Goal: Task Accomplishment & Management: Manage account settings

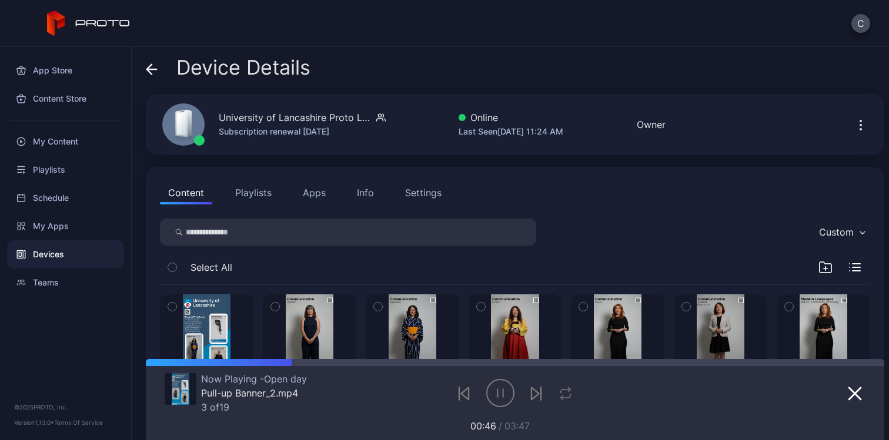
click at [189, 75] on span "Device Details" at bounding box center [243, 67] width 134 height 22
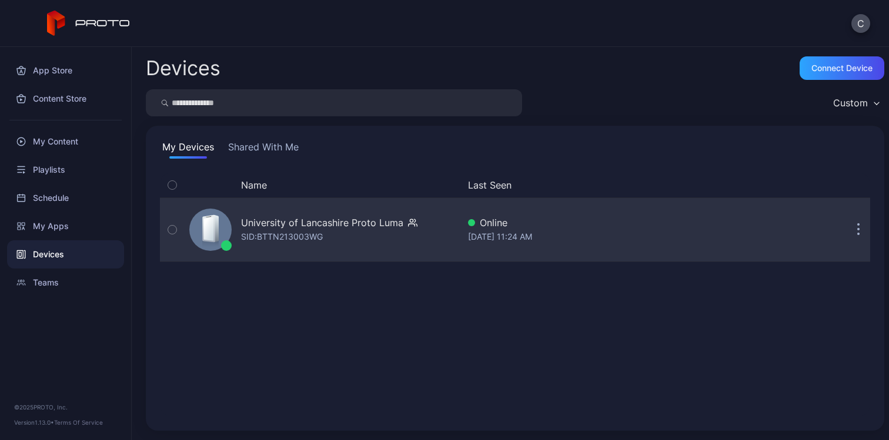
click at [345, 208] on div "University of Lancashire Proto [PERSON_NAME]: BTTN213003WG" at bounding box center [322, 230] width 274 height 59
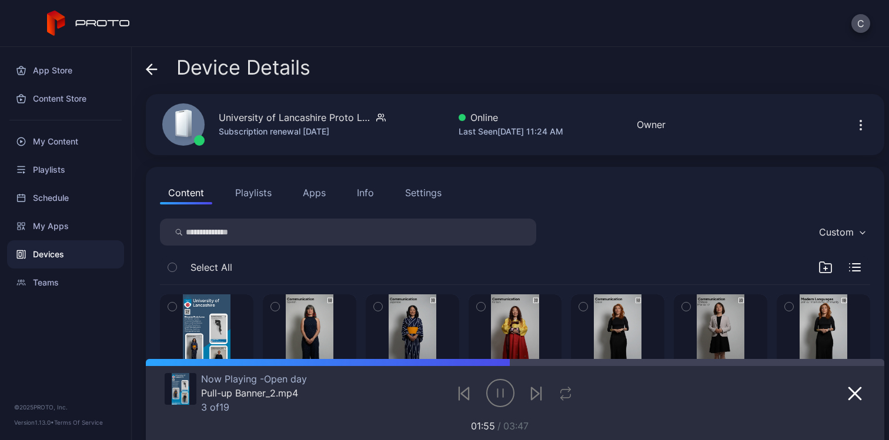
click at [372, 196] on div "Info" at bounding box center [365, 193] width 17 height 14
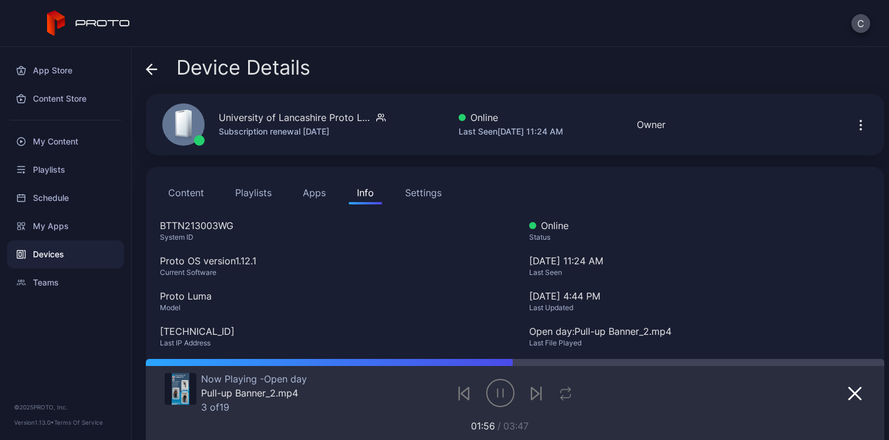
click at [410, 191] on div "Settings" at bounding box center [423, 193] width 36 height 14
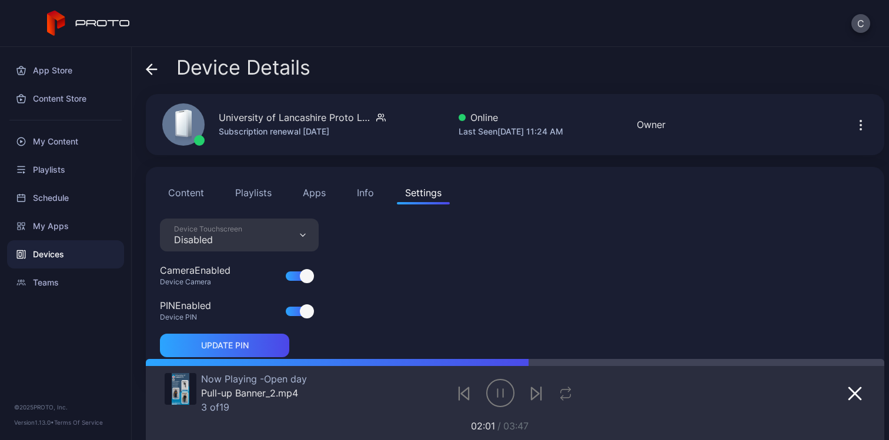
click at [294, 240] on div "Device Touchscreen Disabled" at bounding box center [239, 235] width 159 height 33
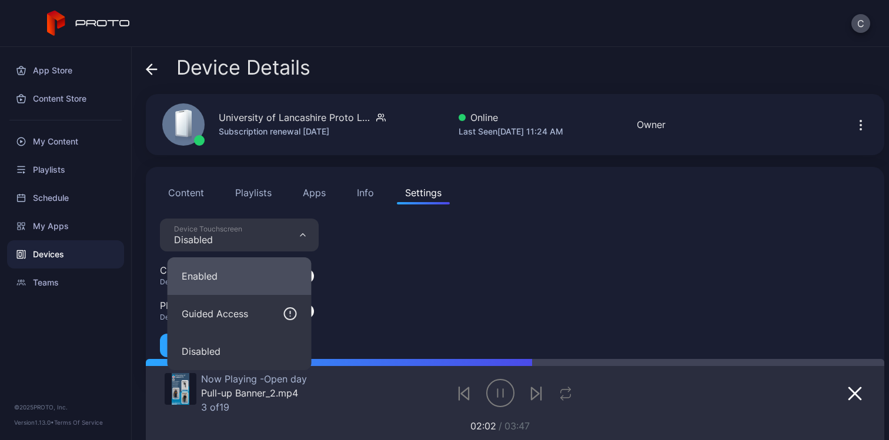
click at [284, 282] on button "Enabled" at bounding box center [240, 277] width 144 height 38
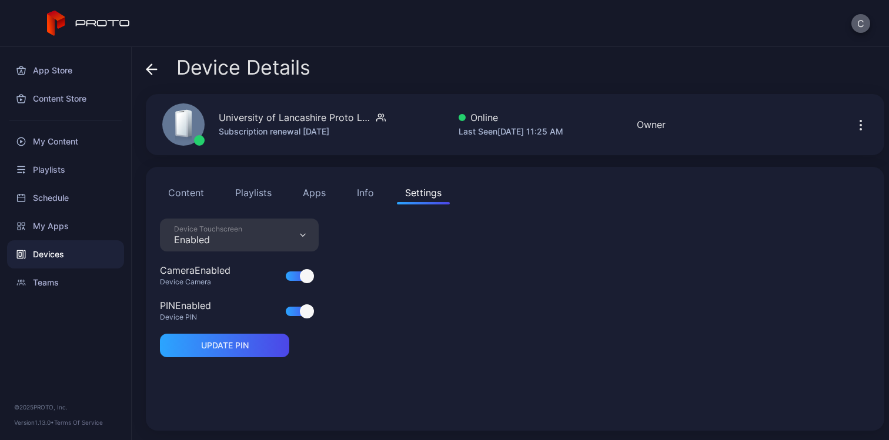
click at [866, 22] on button "C" at bounding box center [861, 23] width 19 height 19
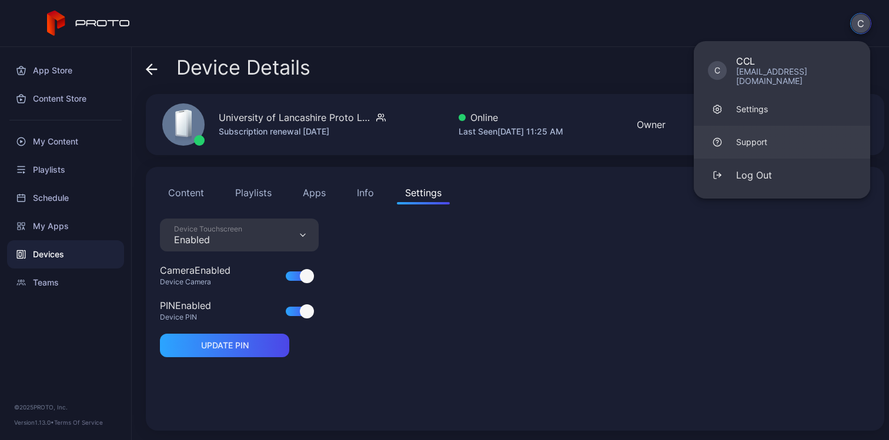
click at [753, 126] on link "Support" at bounding box center [782, 142] width 176 height 33
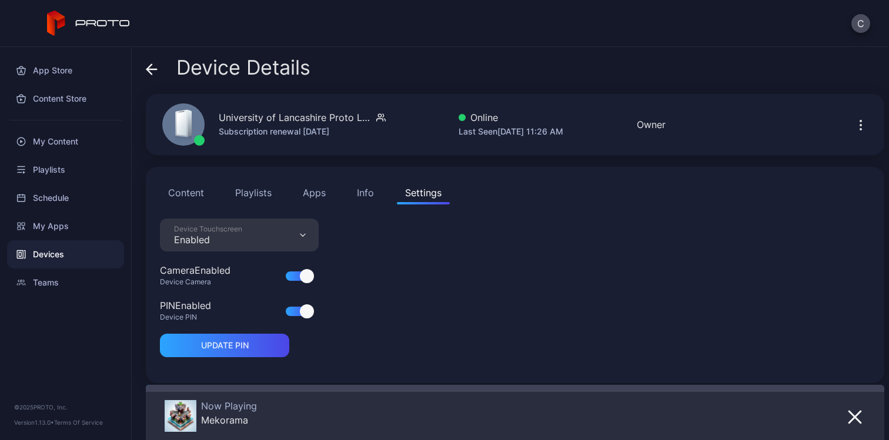
click at [370, 192] on div "Info" at bounding box center [365, 193] width 17 height 14
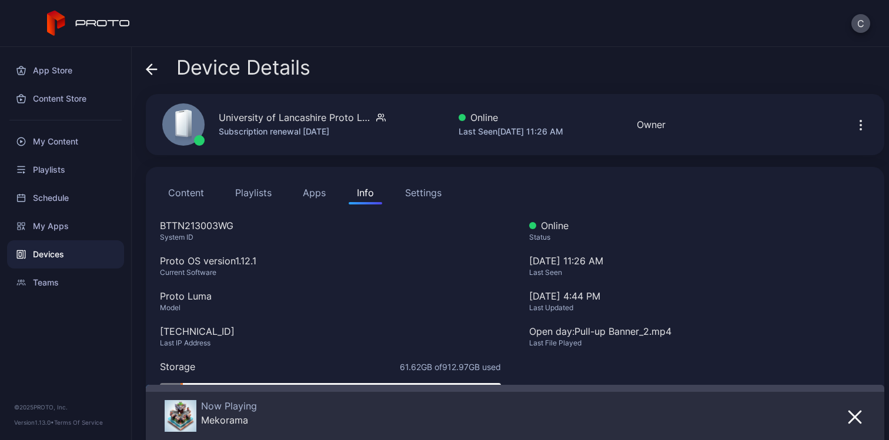
click at [854, 122] on icon "button" at bounding box center [861, 125] width 14 height 14
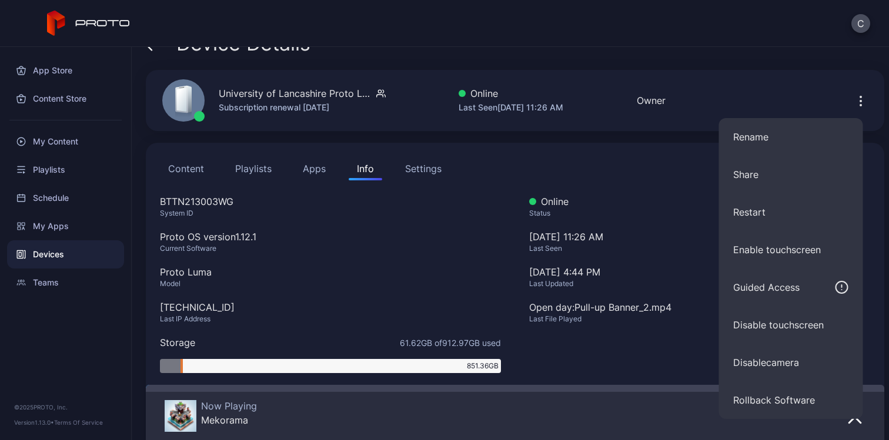
scroll to position [6, 0]
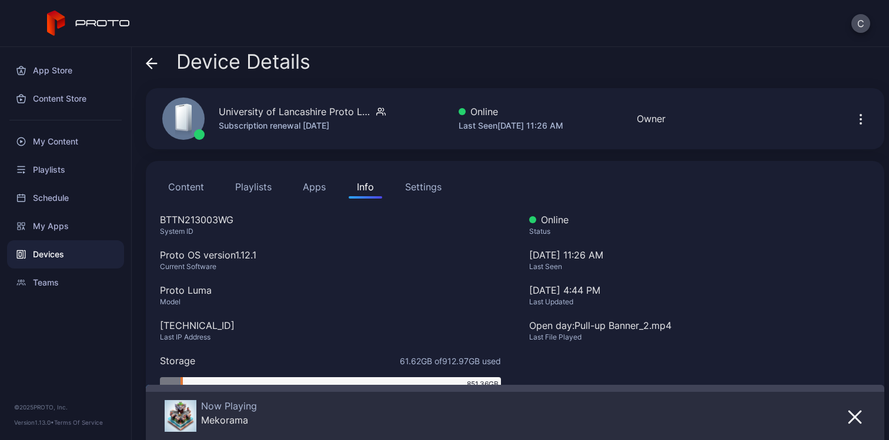
click at [649, 245] on div "Online Status [DATE] 11:26 AM Last Seen [DATE] 4:44 PM Last Updated Open day: P…" at bounding box center [699, 319] width 341 height 212
click at [236, 181] on button "Playlists" at bounding box center [253, 187] width 53 height 24
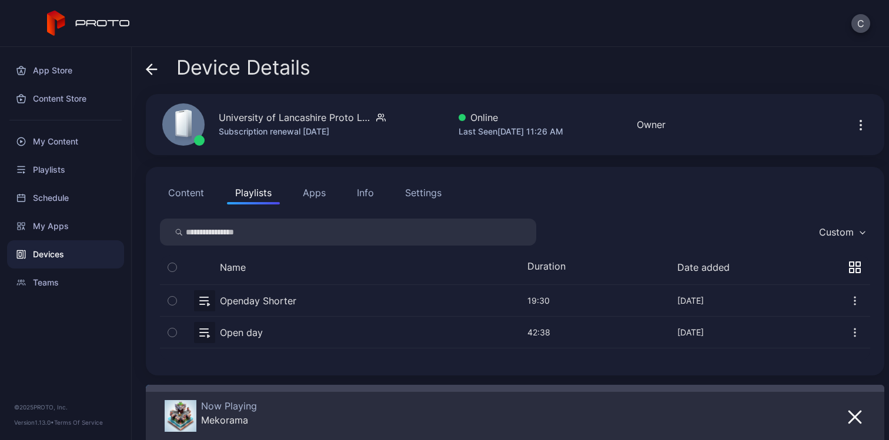
click at [170, 201] on button "Content" at bounding box center [186, 193] width 52 height 24
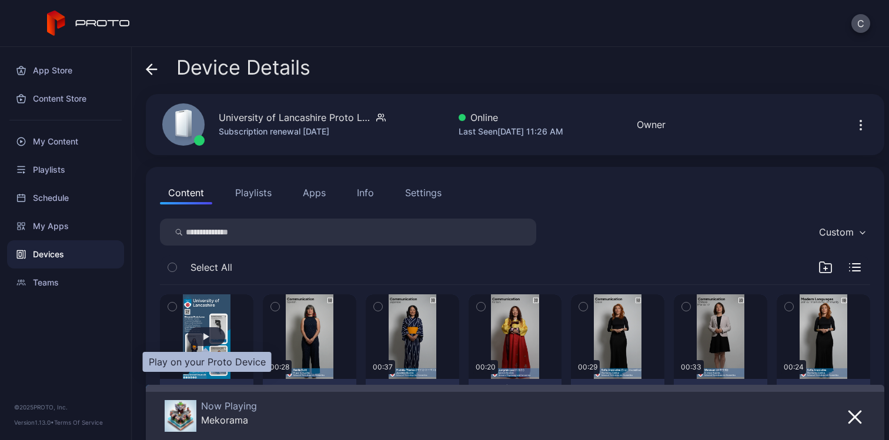
click at [203, 336] on div "button" at bounding box center [206, 336] width 6 height 7
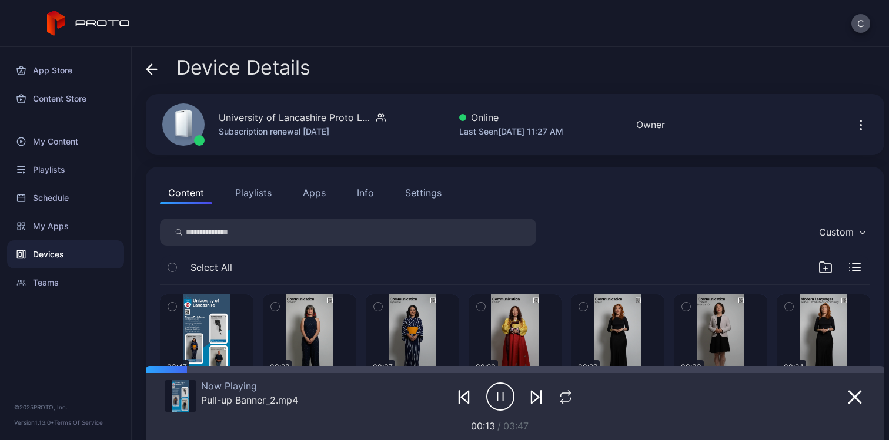
click at [323, 192] on button "Apps" at bounding box center [314, 193] width 39 height 24
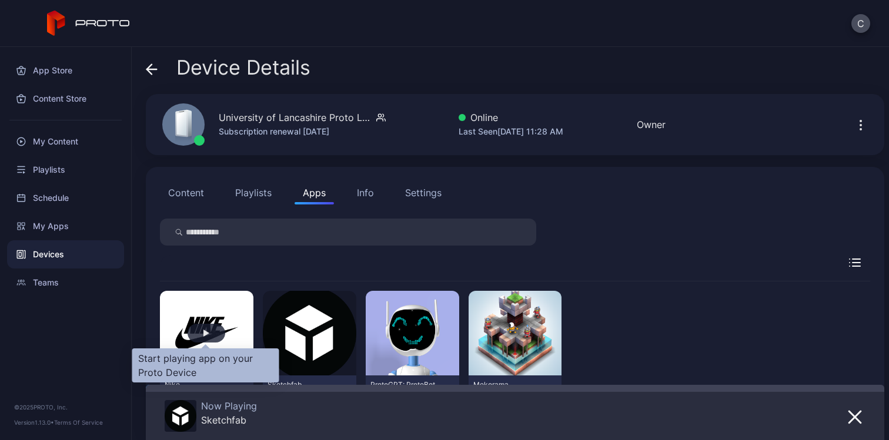
click at [199, 332] on div "button" at bounding box center [207, 333] width 38 height 19
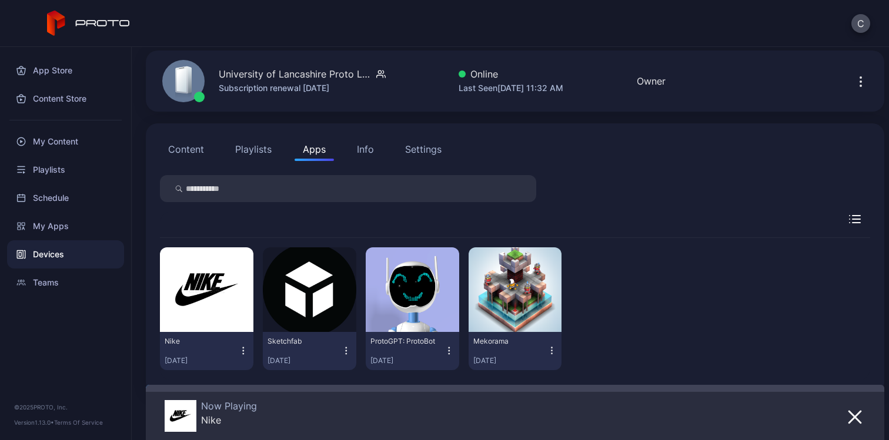
scroll to position [62, 0]
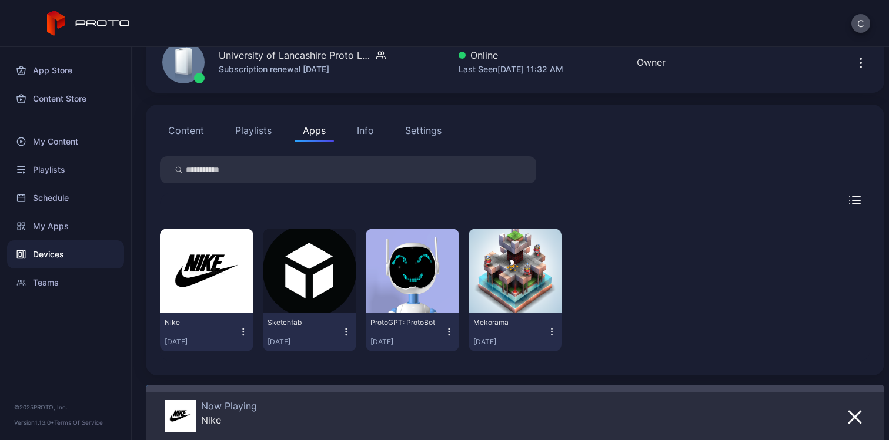
click at [547, 335] on icon "button" at bounding box center [552, 332] width 11 height 12
click at [595, 313] on div "Nike [DATE] Sketchfab [DATE] ProtoGPT: ProtoBot [DATE] Mekorama [DATE]" at bounding box center [515, 290] width 710 height 142
click at [83, 64] on div "App Store" at bounding box center [65, 70] width 117 height 28
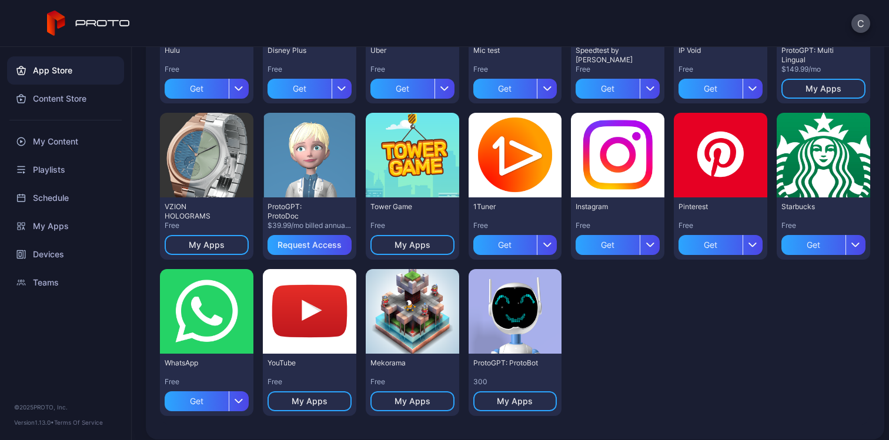
scroll to position [381, 0]
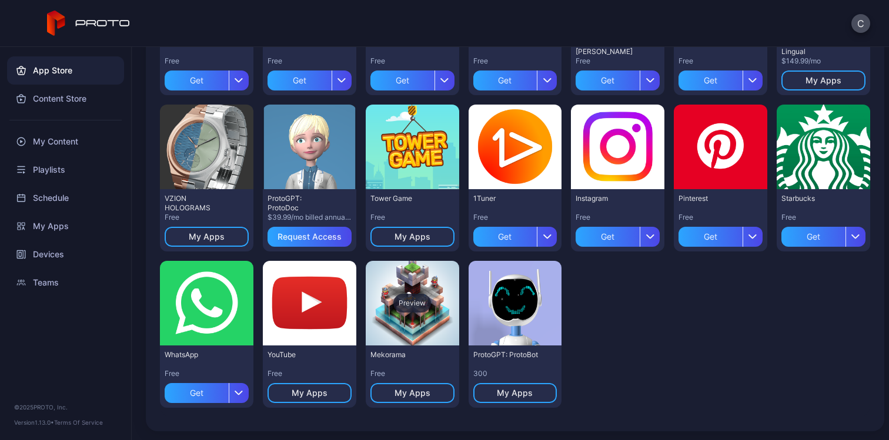
click at [414, 306] on div "Preview" at bounding box center [412, 303] width 38 height 19
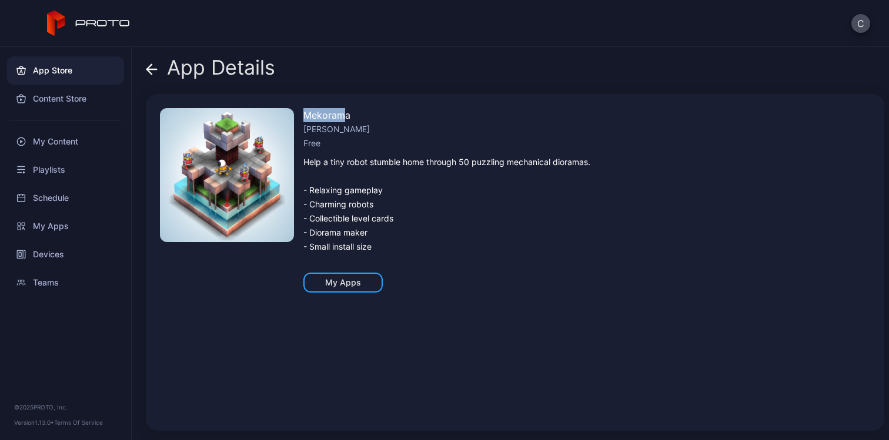
drag, startPoint x: 304, startPoint y: 115, endPoint x: 345, endPoint y: 117, distance: 41.2
click at [345, 117] on div "Mekorama" at bounding box center [446, 115] width 287 height 14
click at [363, 194] on div "Help a tiny robot stumble home through 50 puzzling mechanical dioramas. - Relax…" at bounding box center [446, 204] width 287 height 99
click at [365, 278] on div "My Apps" at bounding box center [342, 283] width 79 height 20
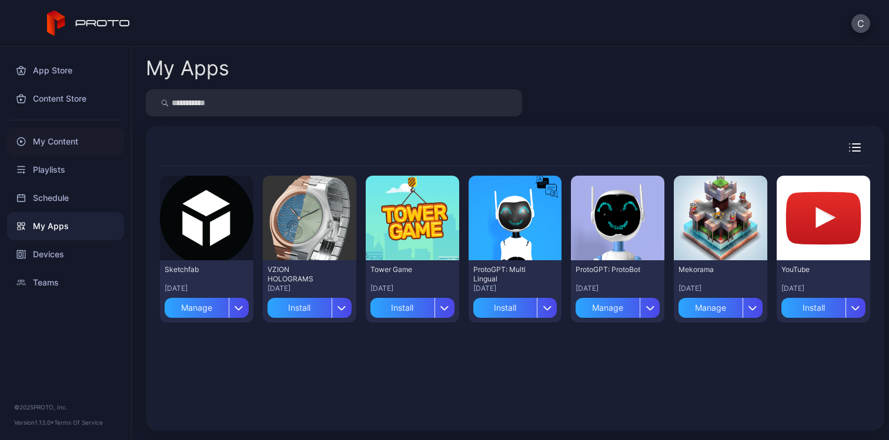
click at [55, 134] on div "My Content" at bounding box center [65, 142] width 117 height 28
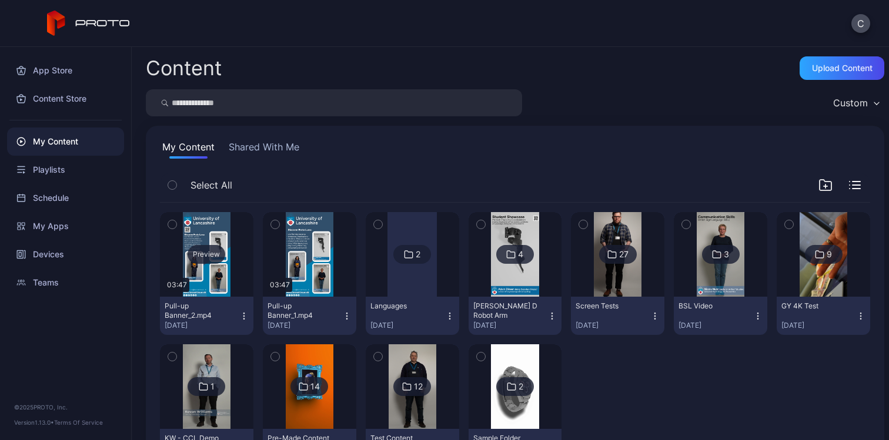
click at [208, 251] on div "Preview" at bounding box center [207, 254] width 38 height 19
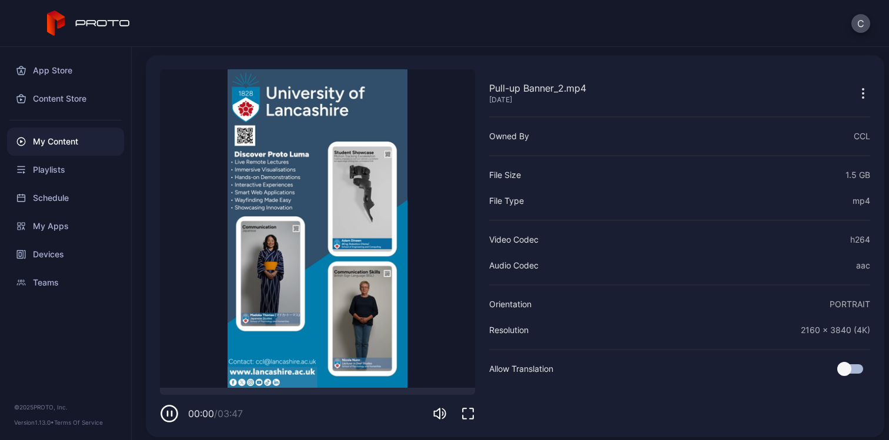
scroll to position [45, 0]
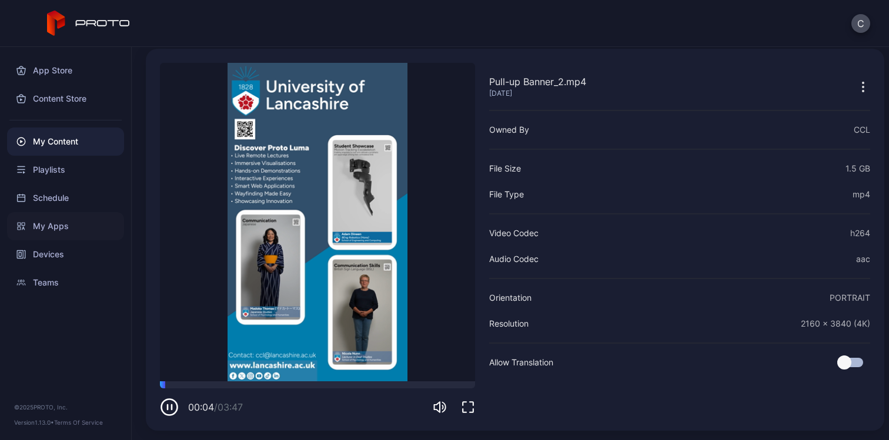
click at [51, 228] on div "My Apps" at bounding box center [65, 226] width 117 height 28
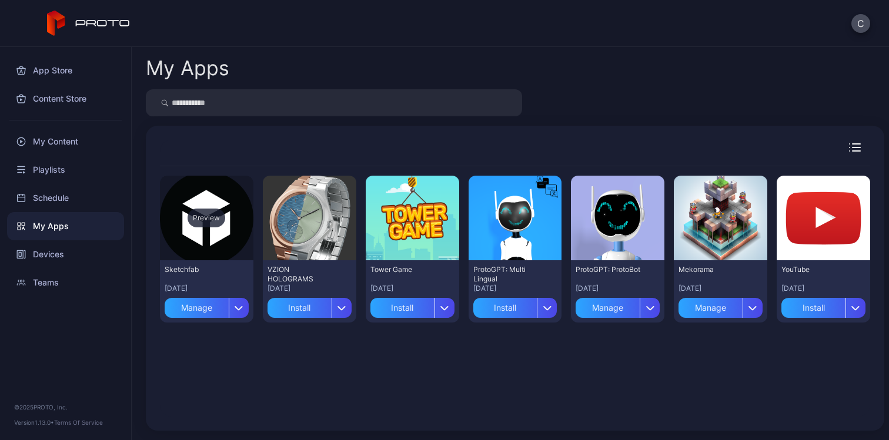
click at [215, 212] on div "Preview" at bounding box center [207, 218] width 38 height 19
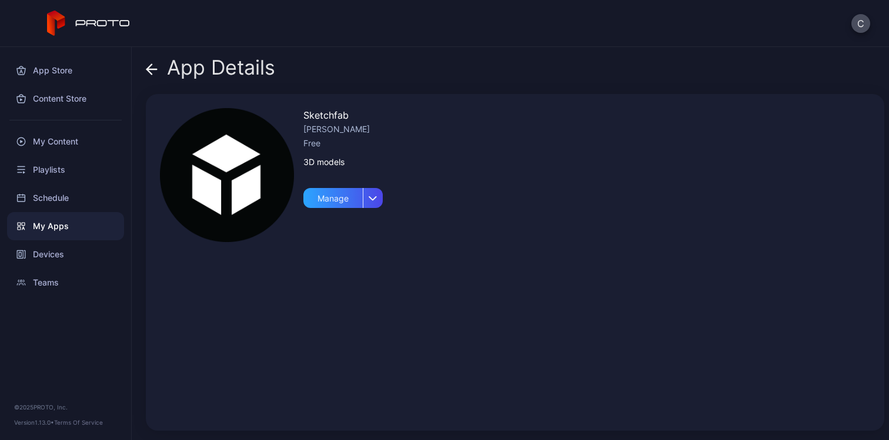
click at [189, 80] on div "App Details" at bounding box center [210, 70] width 129 height 28
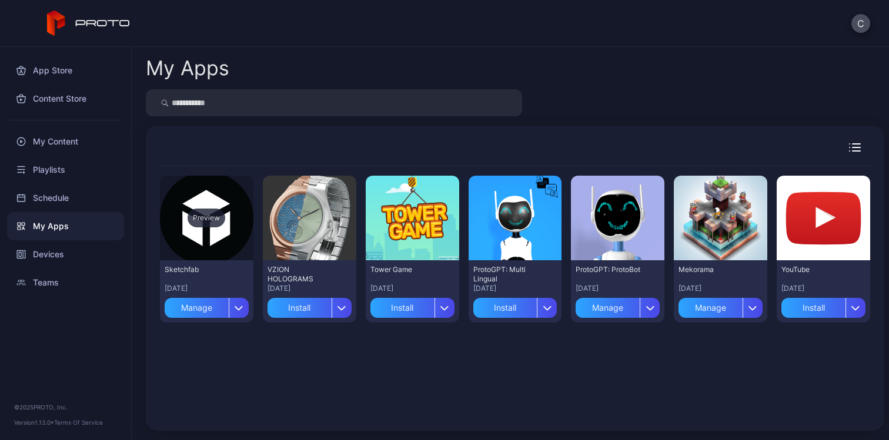
click at [231, 222] on div "Preview" at bounding box center [207, 218] width 94 height 85
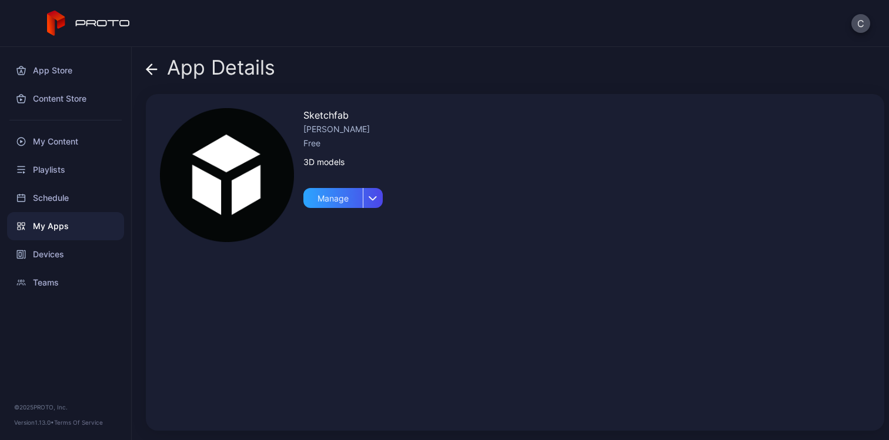
click at [191, 71] on div "App Details" at bounding box center [210, 70] width 129 height 28
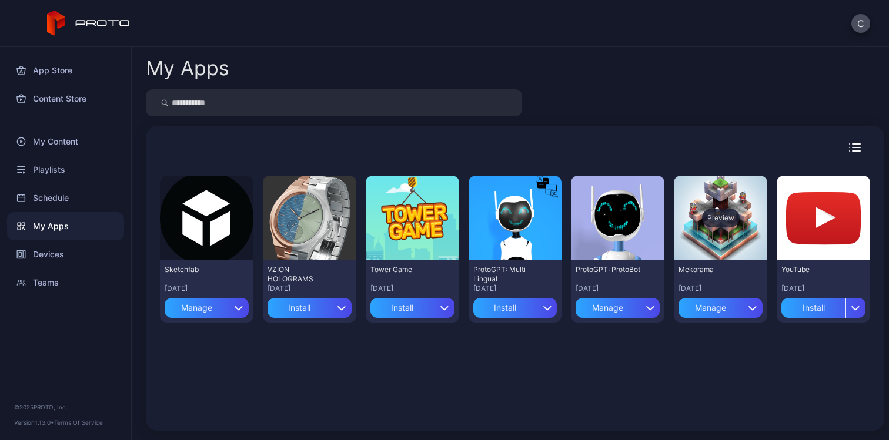
click at [707, 218] on div "Preview" at bounding box center [721, 218] width 38 height 19
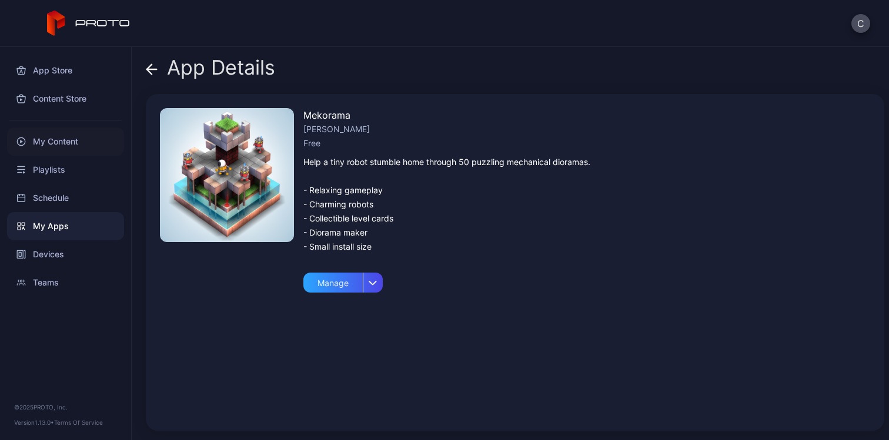
click at [79, 141] on div "My Content" at bounding box center [65, 142] width 117 height 28
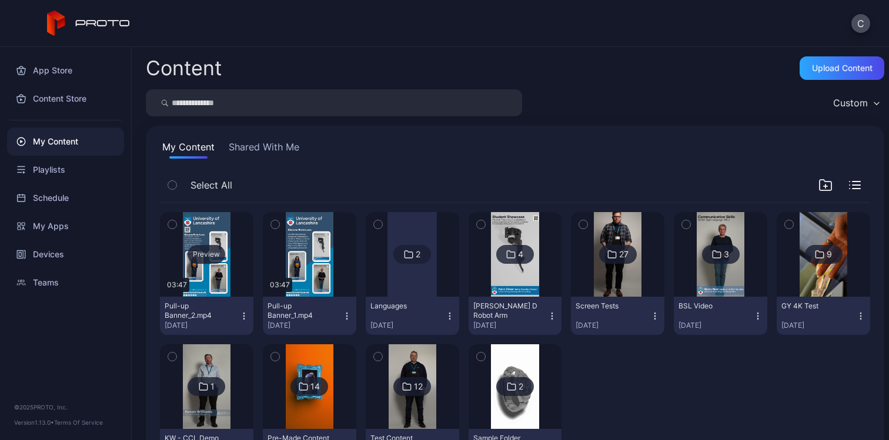
click at [199, 250] on div "Preview" at bounding box center [207, 254] width 38 height 19
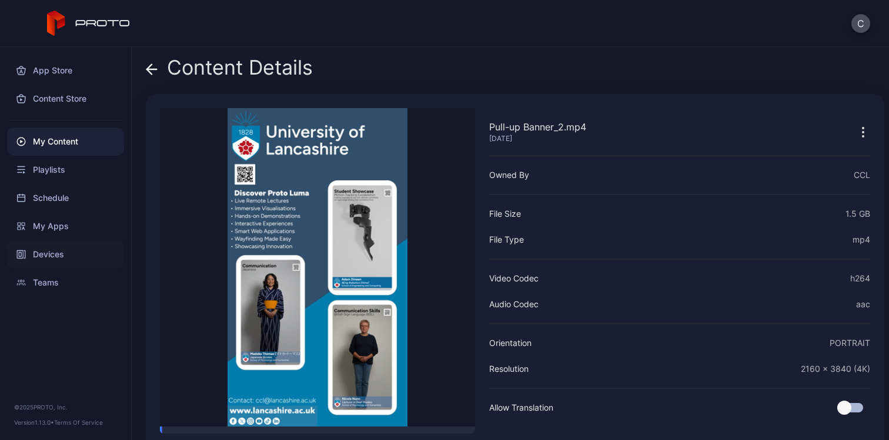
click at [76, 260] on div "Devices" at bounding box center [65, 255] width 117 height 28
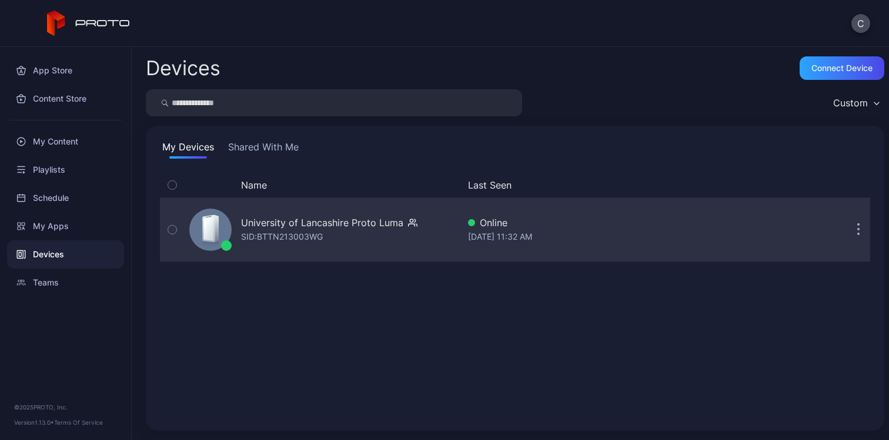
click at [215, 222] on icon at bounding box center [208, 229] width 13 height 28
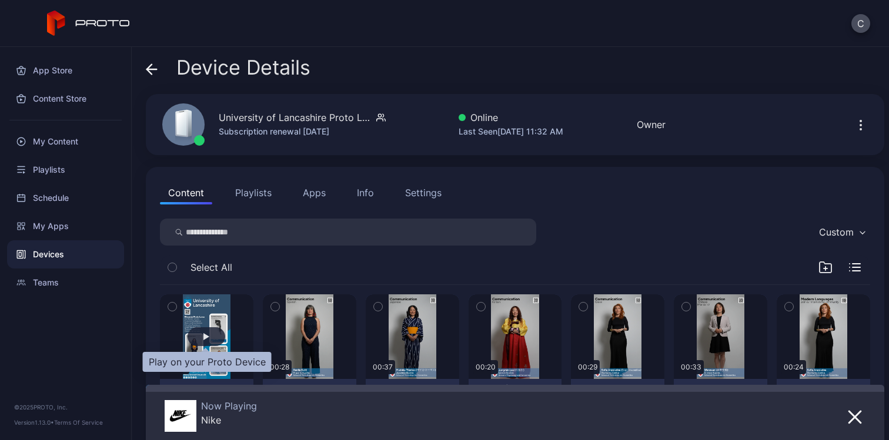
click at [201, 338] on div "button" at bounding box center [207, 337] width 38 height 19
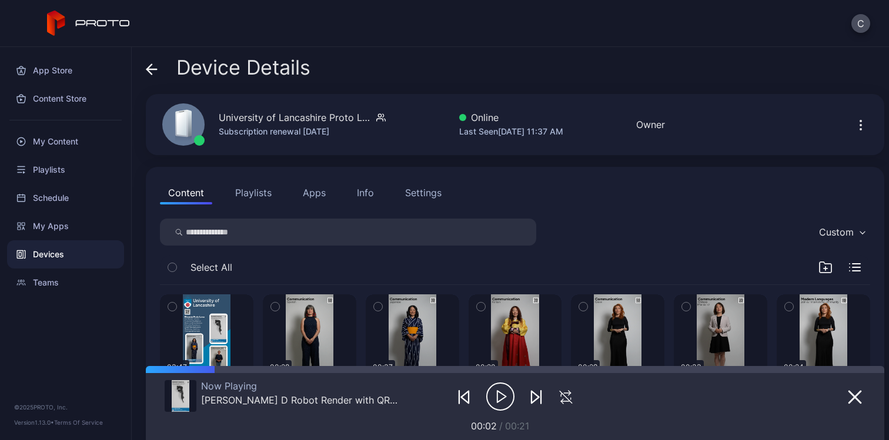
click at [322, 204] on button "Apps" at bounding box center [314, 193] width 39 height 24
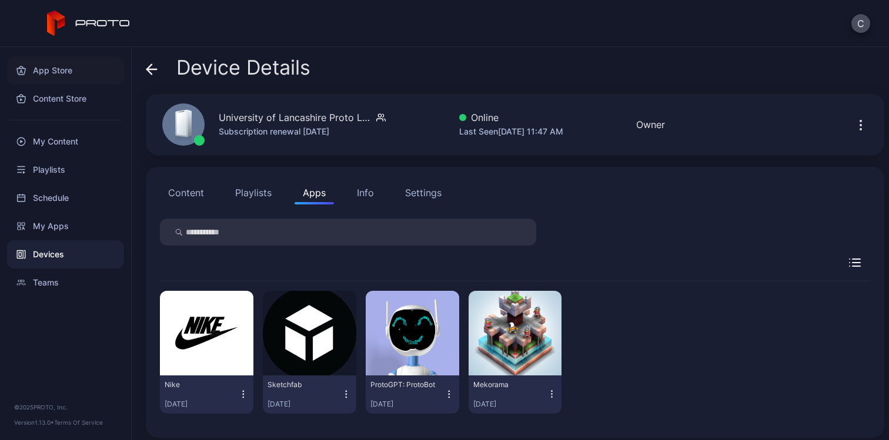
click at [55, 82] on div "App Store" at bounding box center [65, 70] width 117 height 28
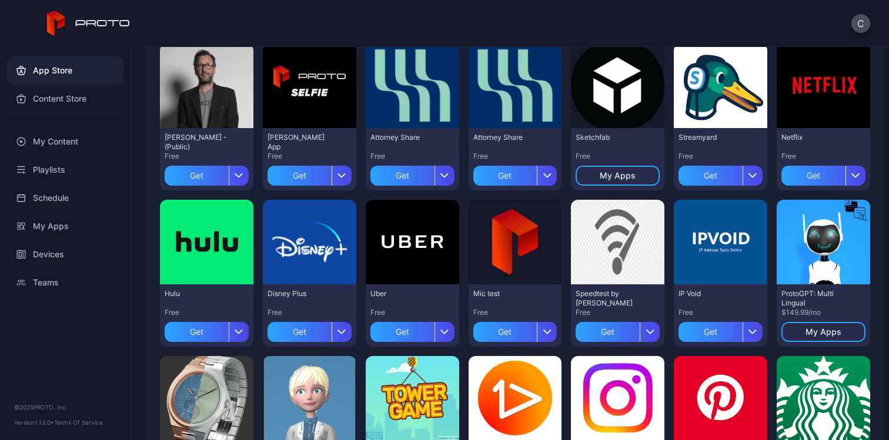
scroll to position [382, 0]
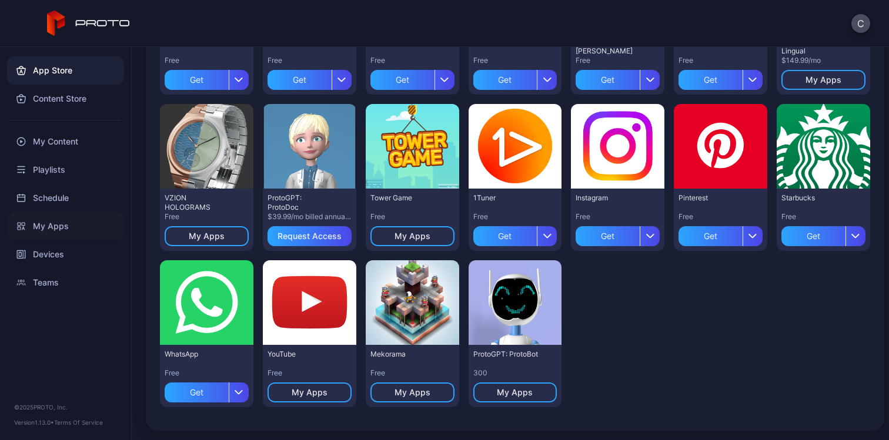
click at [59, 232] on div "My Apps" at bounding box center [65, 226] width 117 height 28
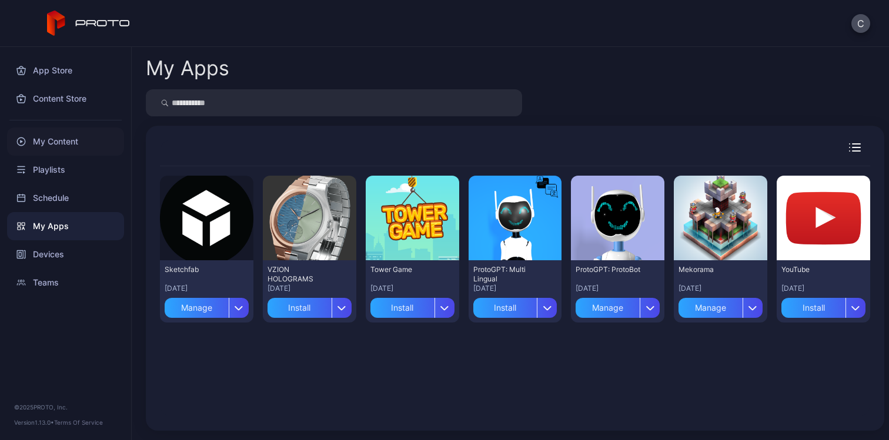
click at [59, 143] on div "My Content" at bounding box center [65, 142] width 117 height 28
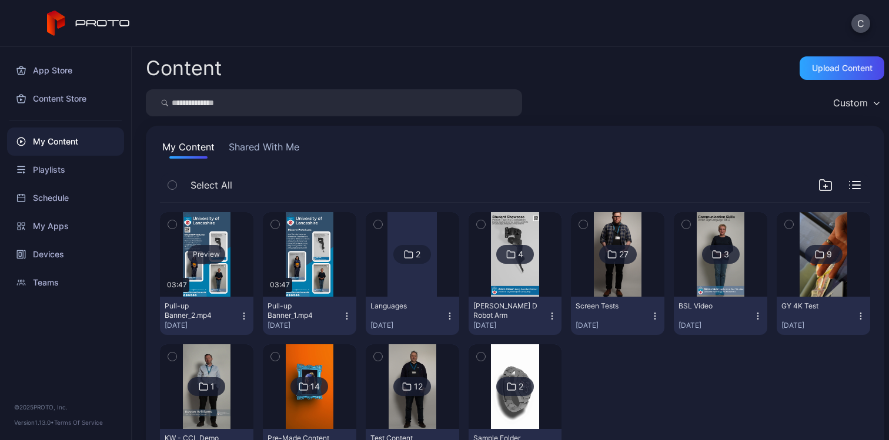
click at [199, 259] on div "Preview" at bounding box center [207, 254] width 38 height 19
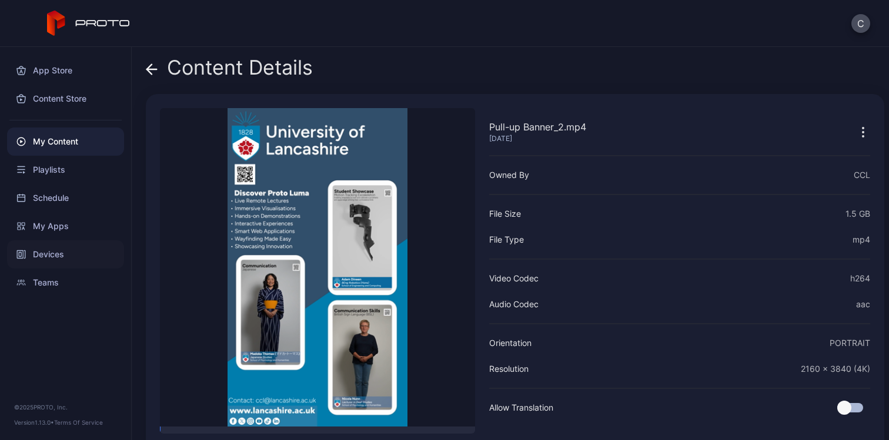
click at [82, 251] on div "Devices" at bounding box center [65, 255] width 117 height 28
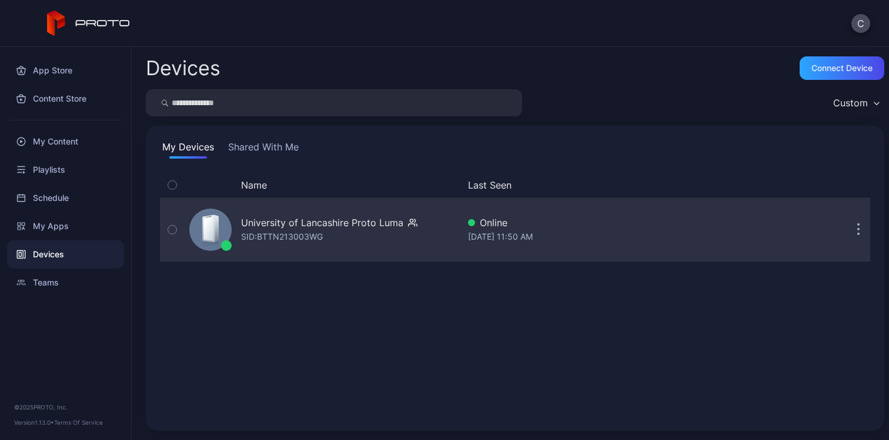
click at [207, 224] on icon at bounding box center [209, 230] width 10 height 24
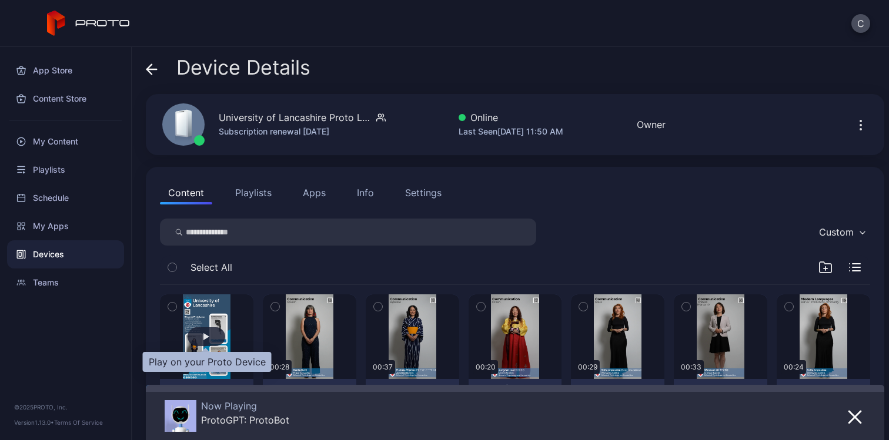
click at [213, 335] on div "button" at bounding box center [207, 337] width 38 height 19
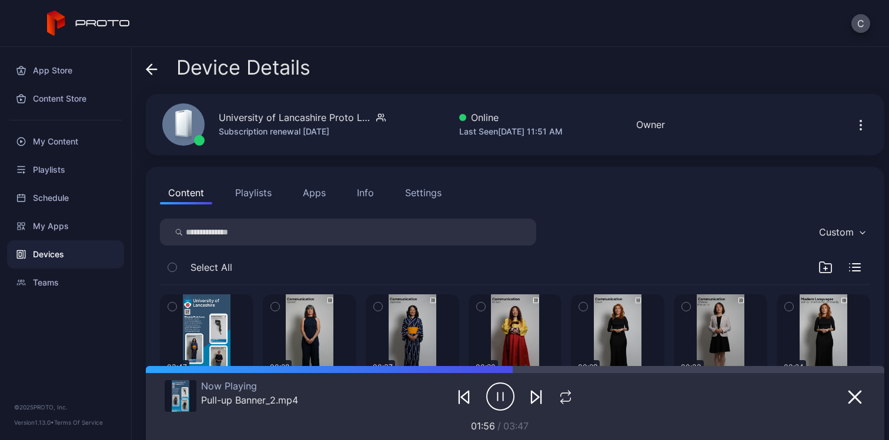
click at [238, 189] on button "Playlists" at bounding box center [253, 193] width 53 height 24
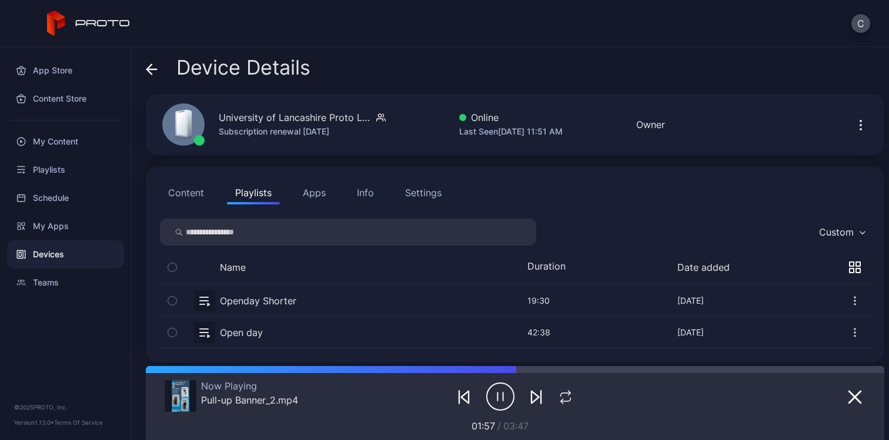
scroll to position [6, 0]
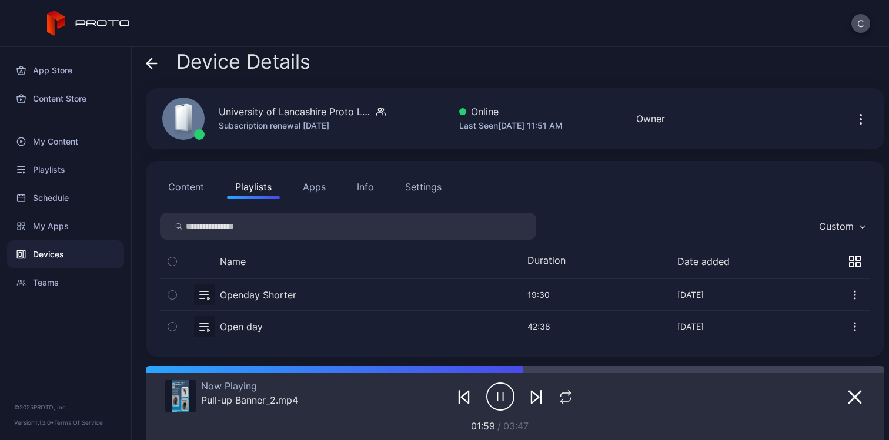
click at [299, 330] on button "button" at bounding box center [515, 326] width 710 height 31
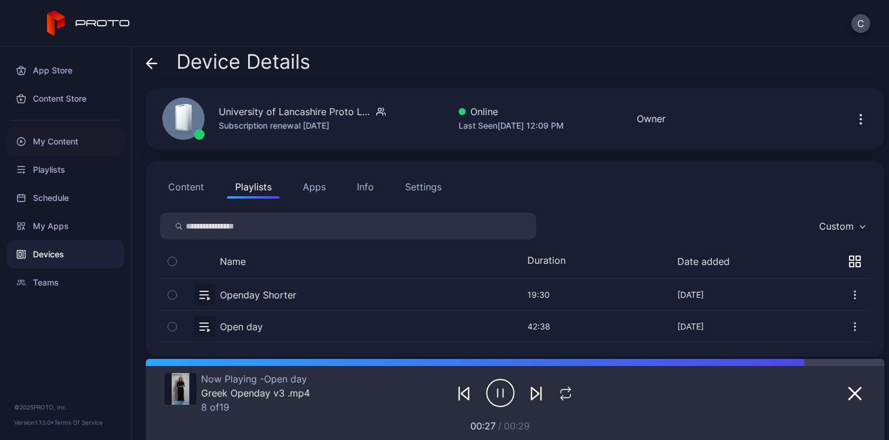
click at [77, 136] on div "My Content" at bounding box center [65, 142] width 117 height 28
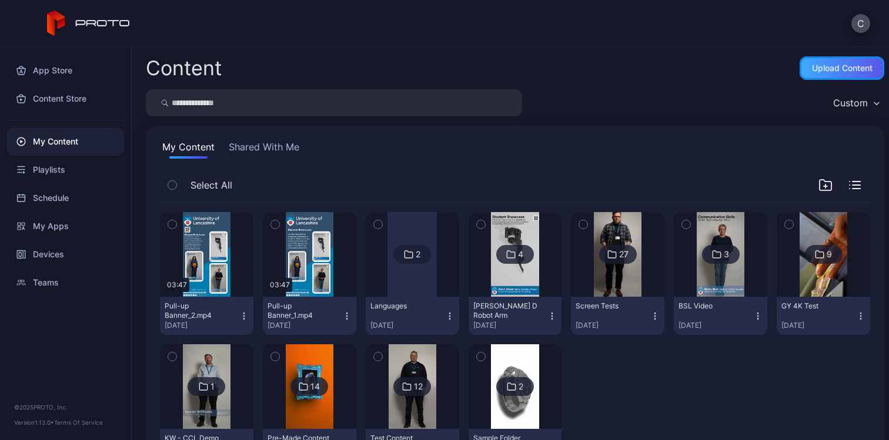
click at [820, 73] on div "Upload Content" at bounding box center [842, 68] width 61 height 9
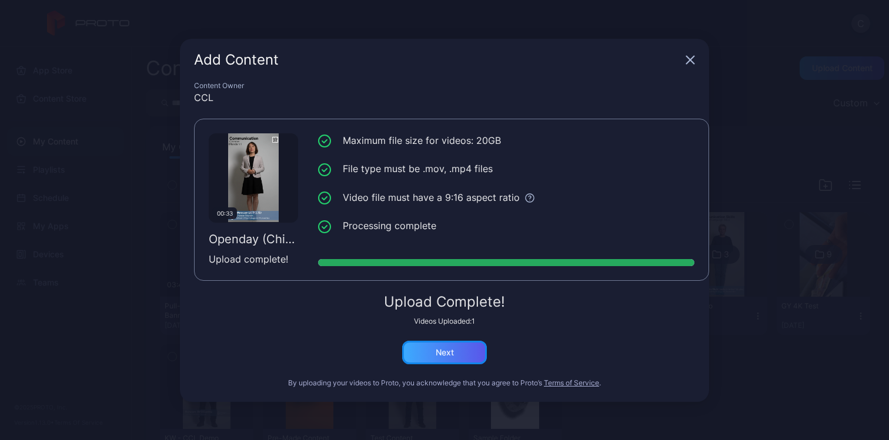
click at [439, 342] on div "Next" at bounding box center [444, 353] width 85 height 24
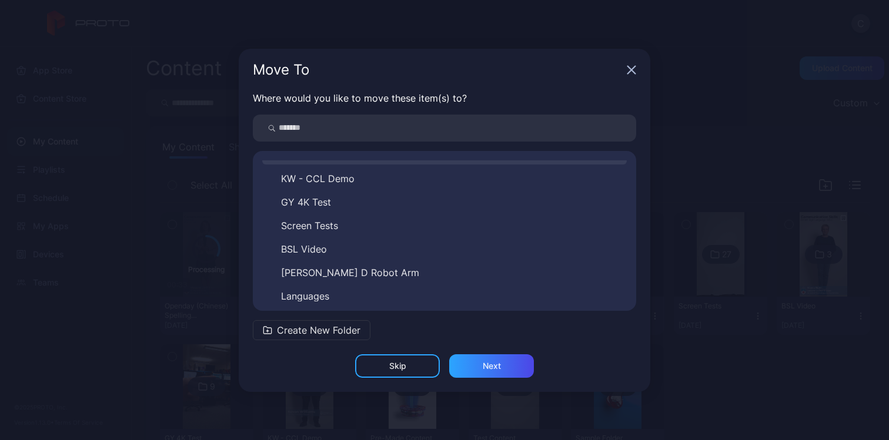
scroll to position [89, 0]
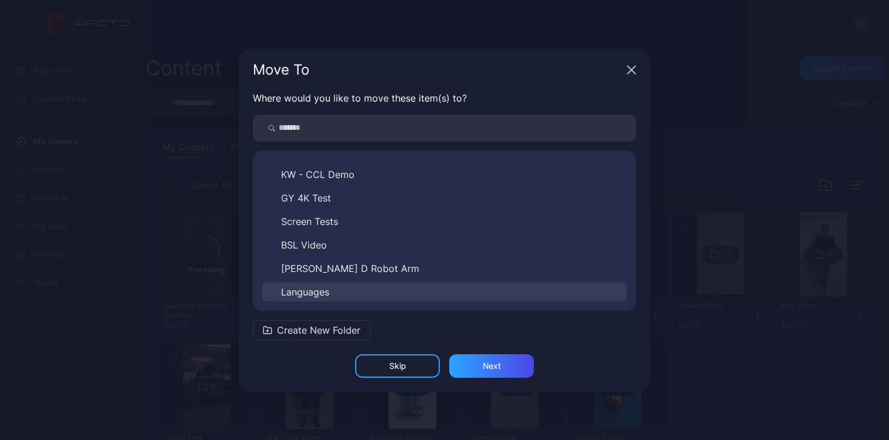
click at [326, 288] on span "Languages" at bounding box center [305, 292] width 48 height 14
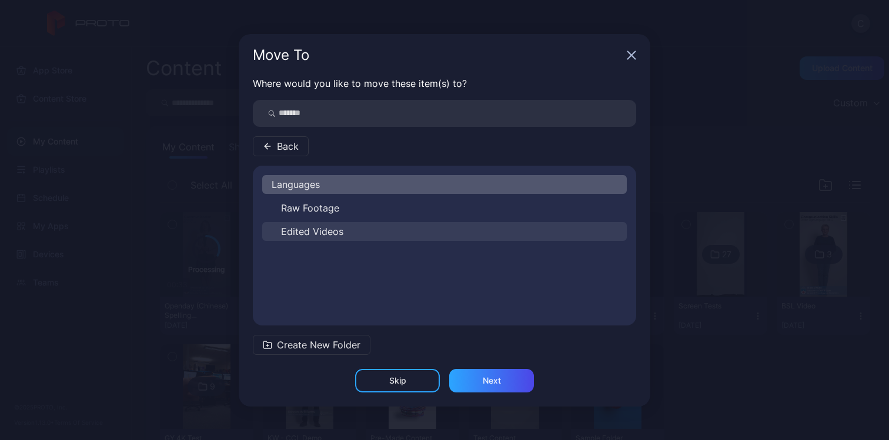
click at [340, 236] on span "Edited Videos" at bounding box center [312, 232] width 62 height 14
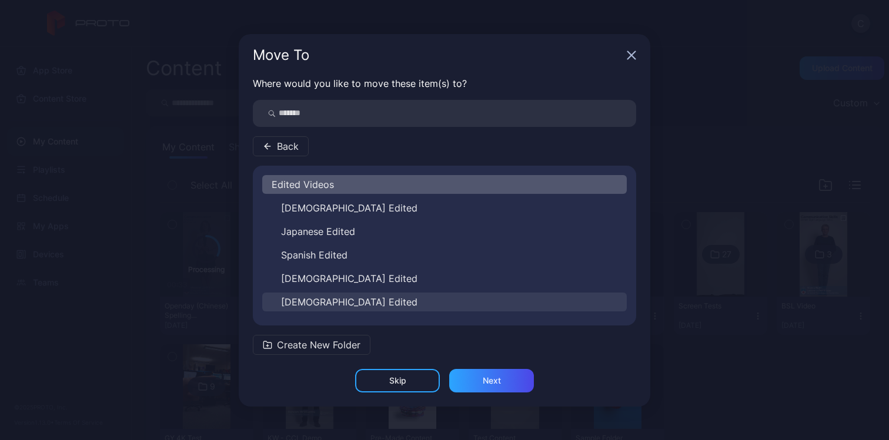
click at [355, 306] on button "[DEMOGRAPHIC_DATA] Edited" at bounding box center [444, 302] width 365 height 19
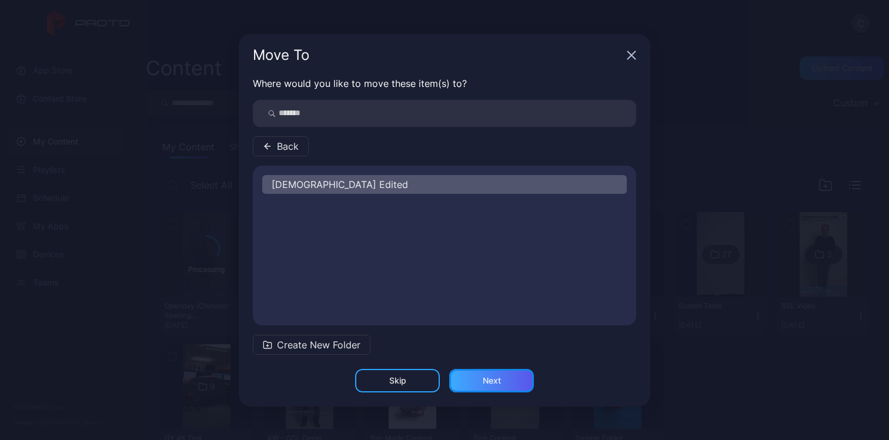
click at [479, 372] on div "Next" at bounding box center [491, 381] width 85 height 24
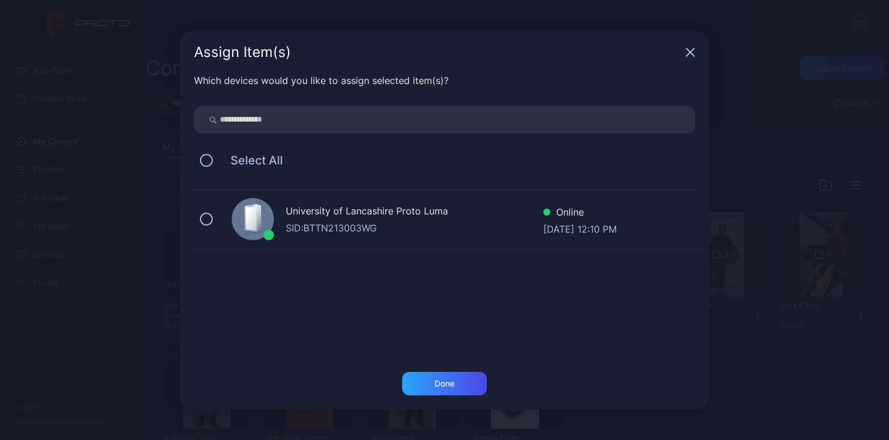
click at [338, 216] on div "University of Lancashire Proto Luma" at bounding box center [415, 212] width 258 height 17
click at [456, 381] on div "Done" at bounding box center [444, 384] width 85 height 24
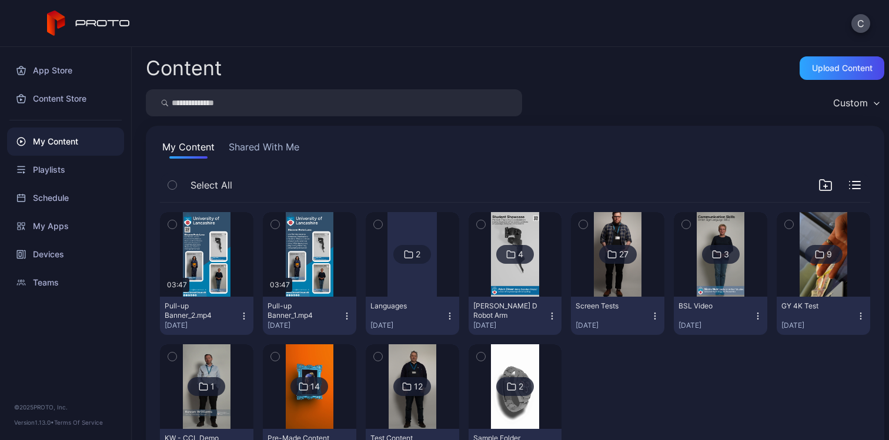
click at [405, 258] on icon at bounding box center [409, 254] width 8 height 7
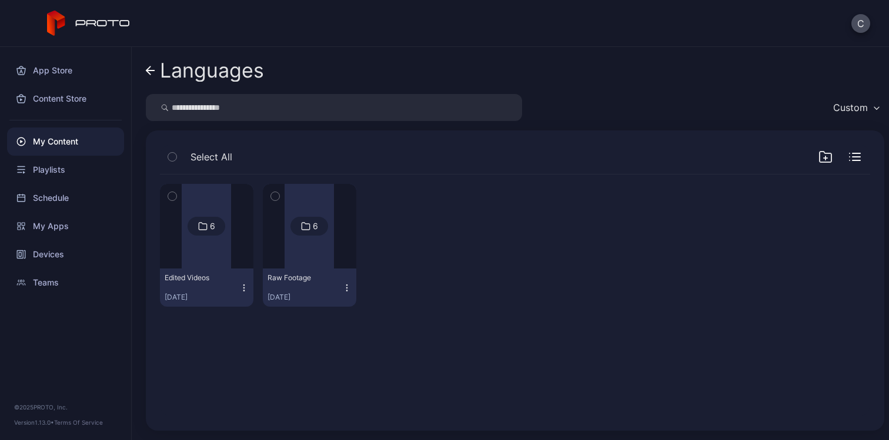
click at [206, 242] on div at bounding box center [206, 226] width 49 height 85
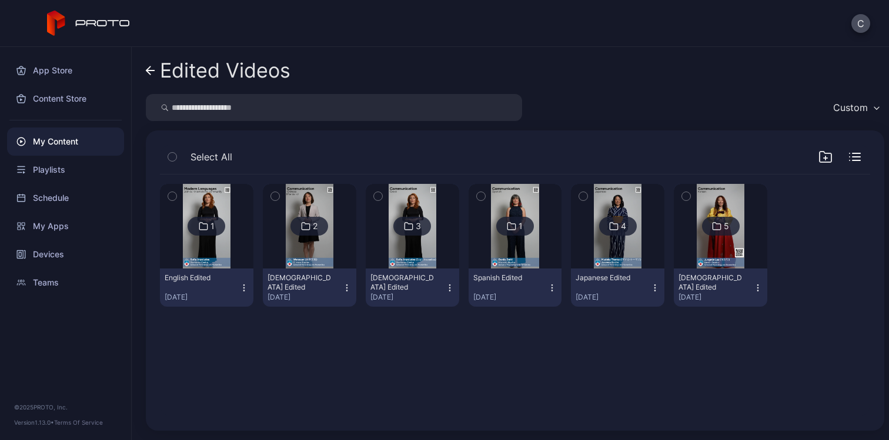
click at [306, 253] on img at bounding box center [310, 226] width 48 height 85
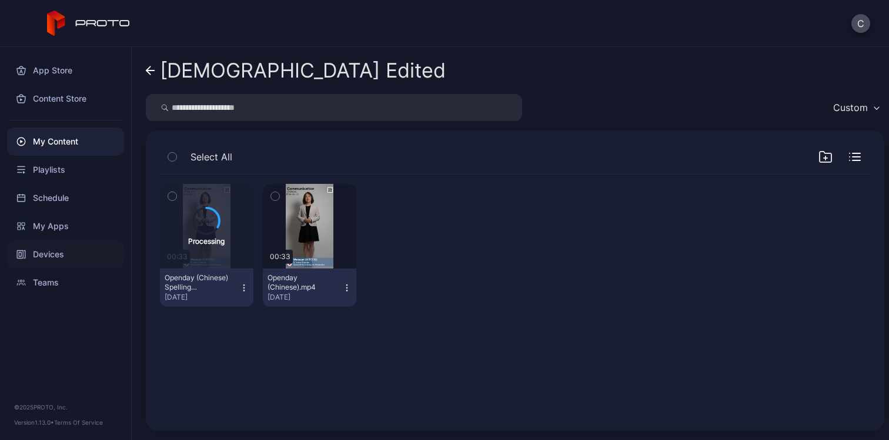
click at [72, 256] on div "Devices" at bounding box center [65, 255] width 117 height 28
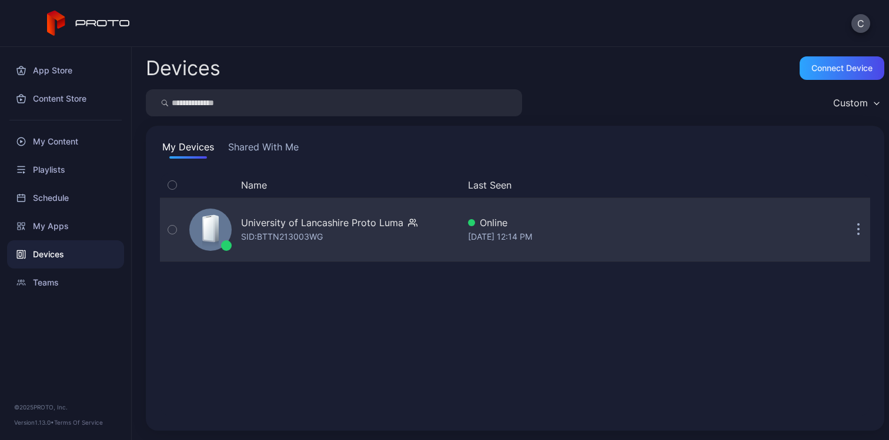
click at [245, 229] on div "University of Lancashire Proto Luma" at bounding box center [322, 223] width 162 height 14
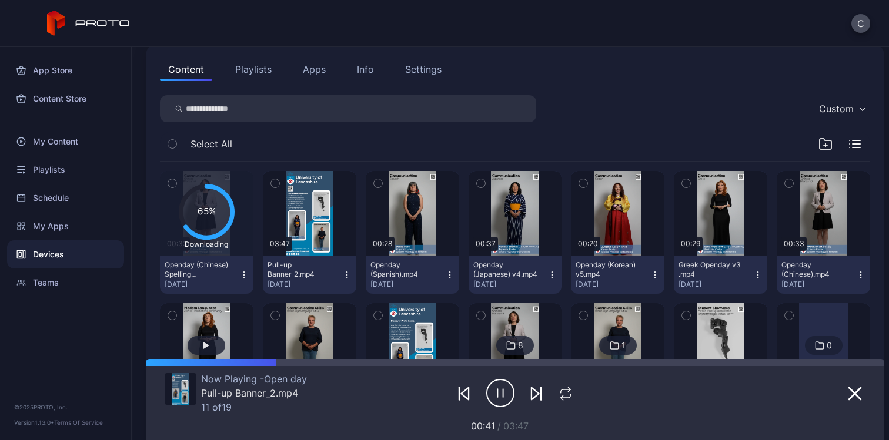
scroll to position [119, 0]
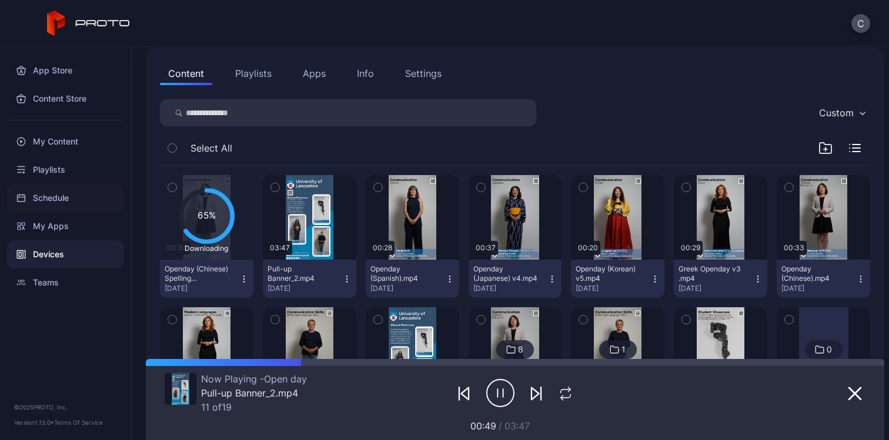
click at [94, 196] on div "Schedule" at bounding box center [65, 198] width 117 height 28
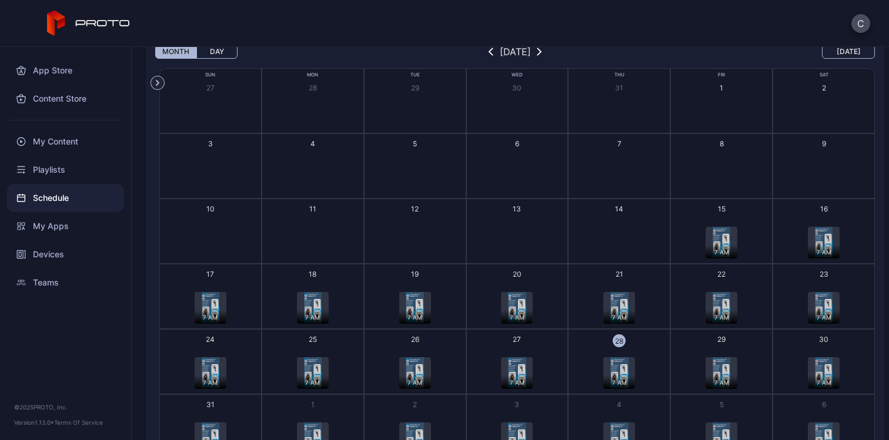
scroll to position [81, 0]
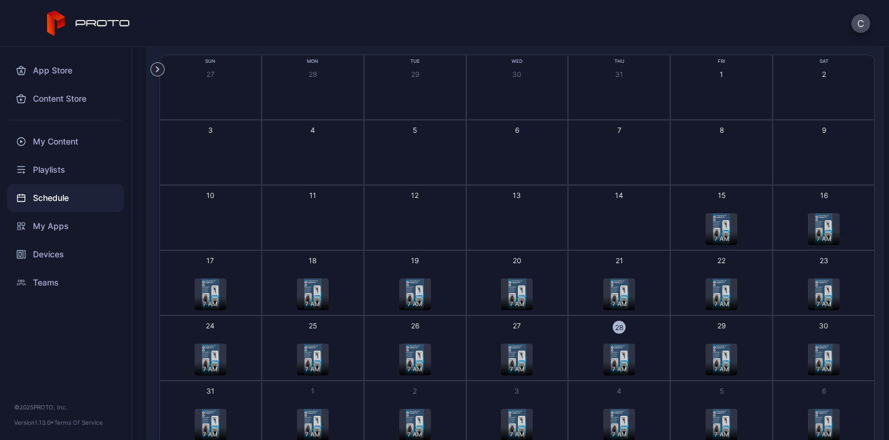
click at [616, 362] on div "7 AM" at bounding box center [619, 369] width 32 height 14
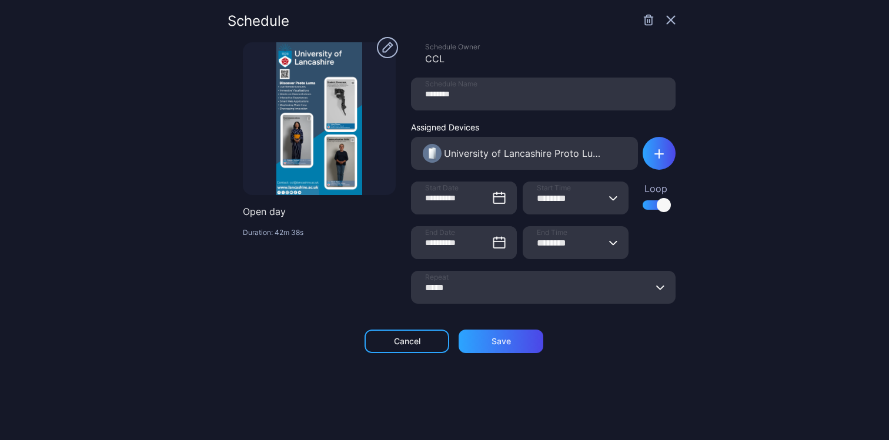
click at [387, 54] on circle "button" at bounding box center [387, 47] width 21 height 21
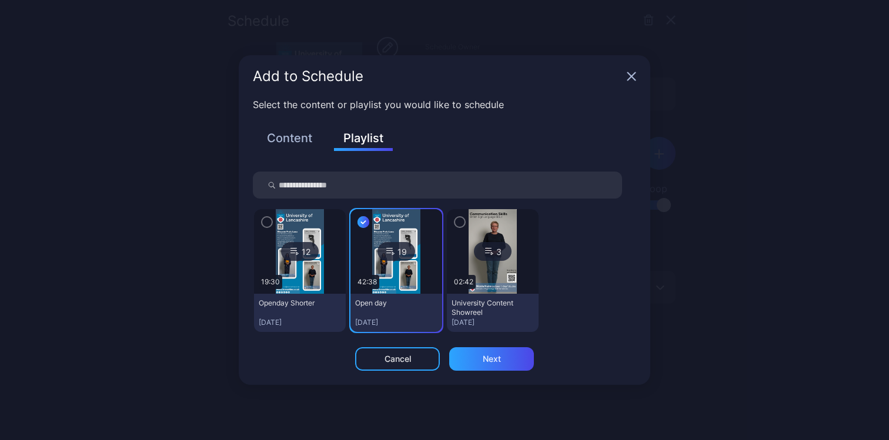
click at [630, 75] on icon "button" at bounding box center [631, 76] width 9 height 9
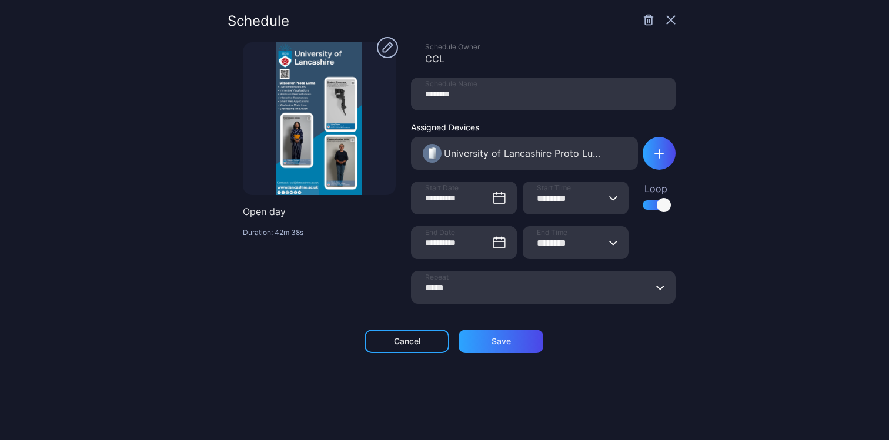
click at [667, 21] on icon "button" at bounding box center [671, 20] width 8 height 8
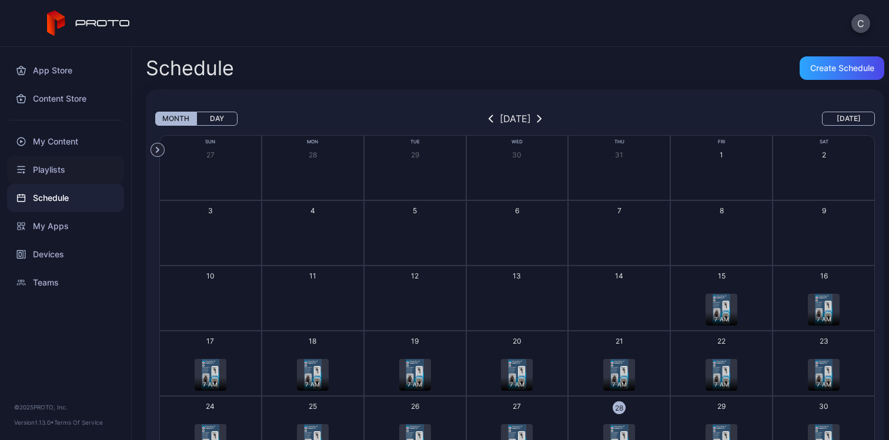
click at [51, 177] on div "Playlists" at bounding box center [65, 170] width 117 height 28
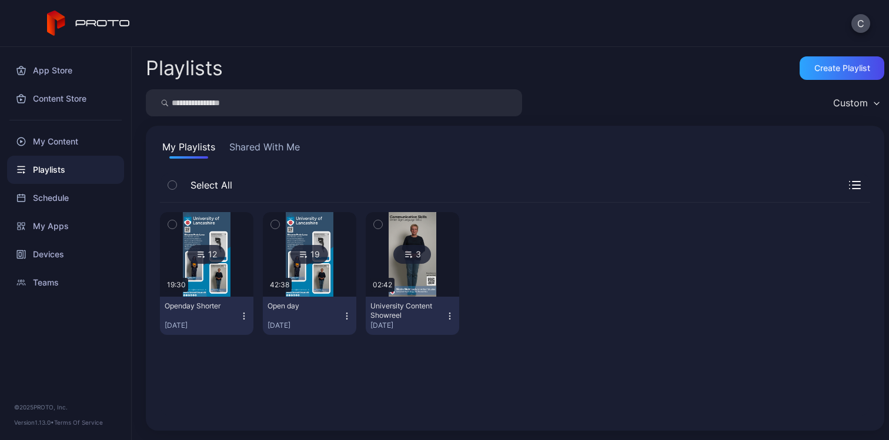
click at [304, 283] on img at bounding box center [310, 254] width 48 height 85
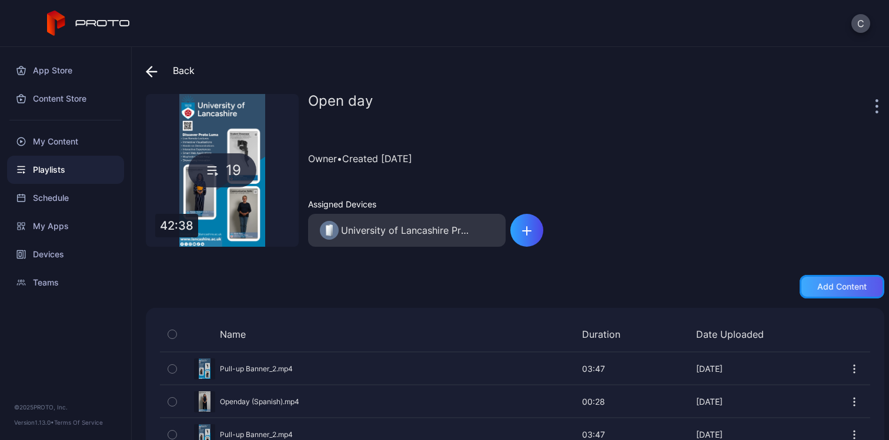
click at [829, 290] on div "Add content" at bounding box center [841, 286] width 49 height 9
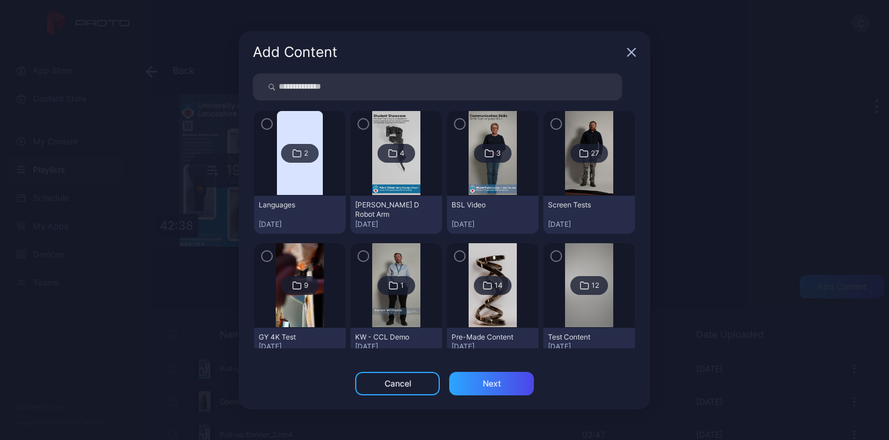
click at [289, 171] on img at bounding box center [300, 153] width 46 height 85
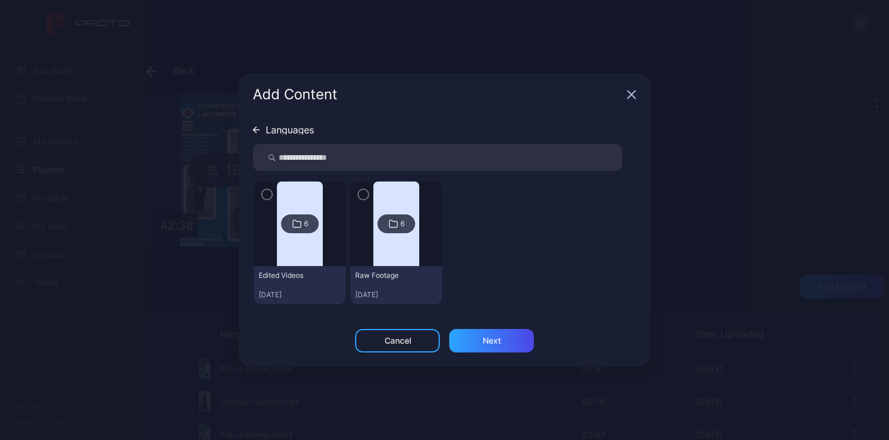
click at [311, 241] on img at bounding box center [300, 224] width 46 height 85
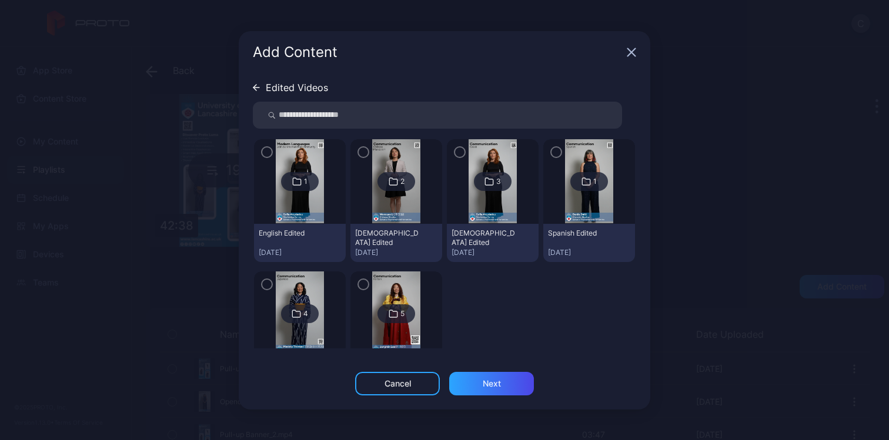
click at [380, 208] on img at bounding box center [396, 181] width 48 height 85
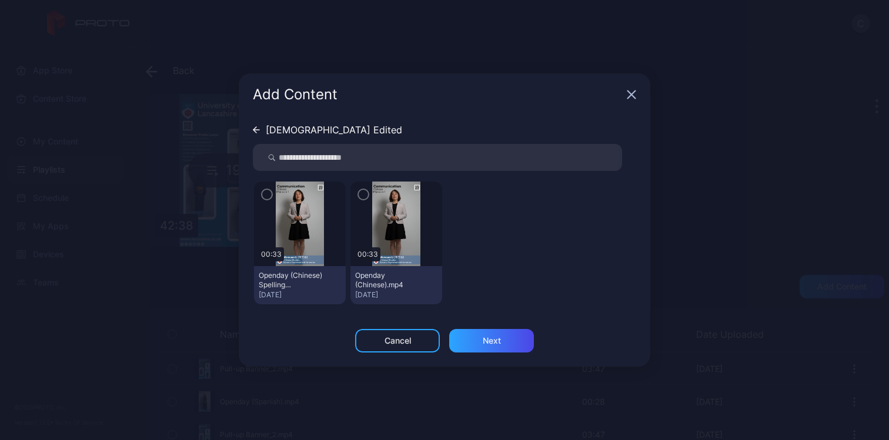
click at [295, 228] on img at bounding box center [300, 224] width 48 height 85
click at [270, 195] on icon "button" at bounding box center [266, 194] width 9 height 13
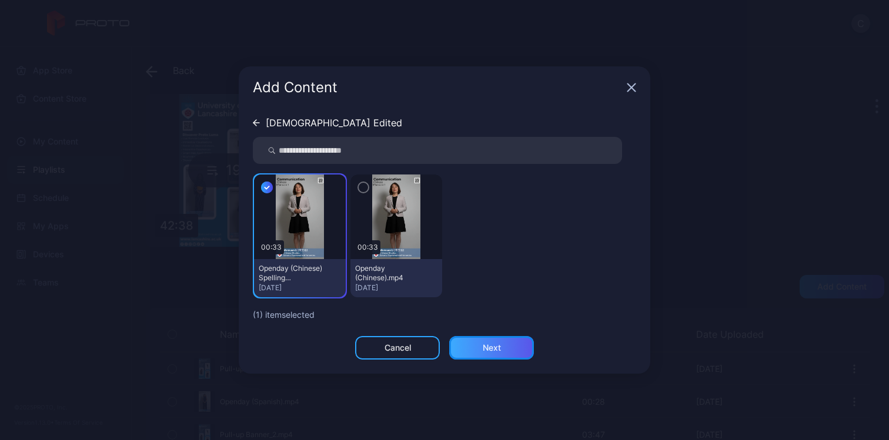
click at [477, 352] on div "Next" at bounding box center [491, 348] width 85 height 24
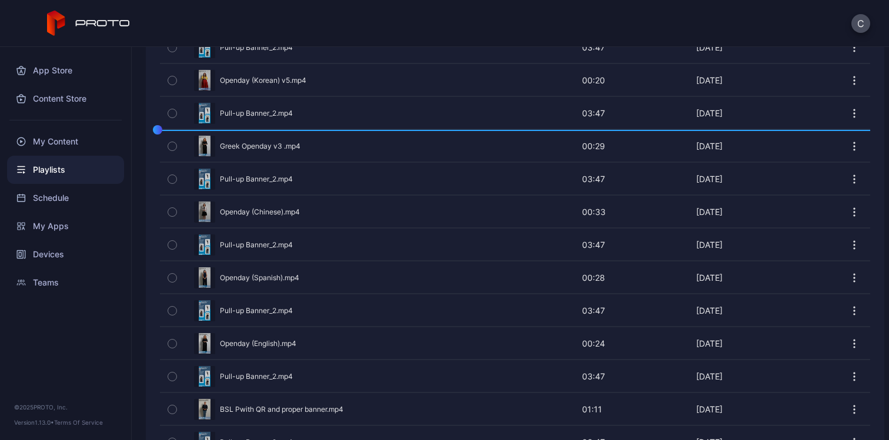
scroll to position [446, 0]
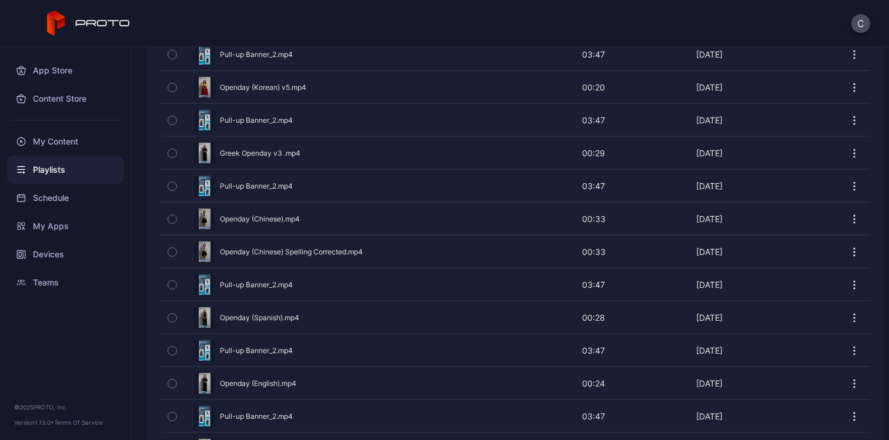
click at [171, 219] on icon "button" at bounding box center [172, 220] width 3 height 2
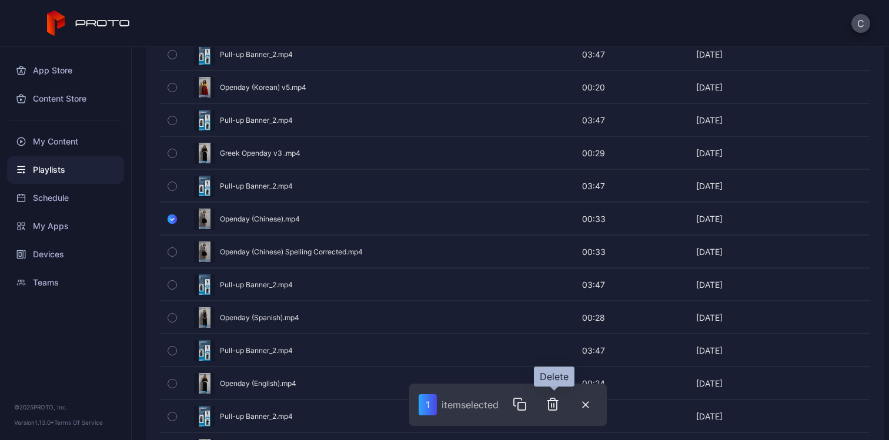
click at [555, 409] on icon "button" at bounding box center [553, 405] width 14 height 14
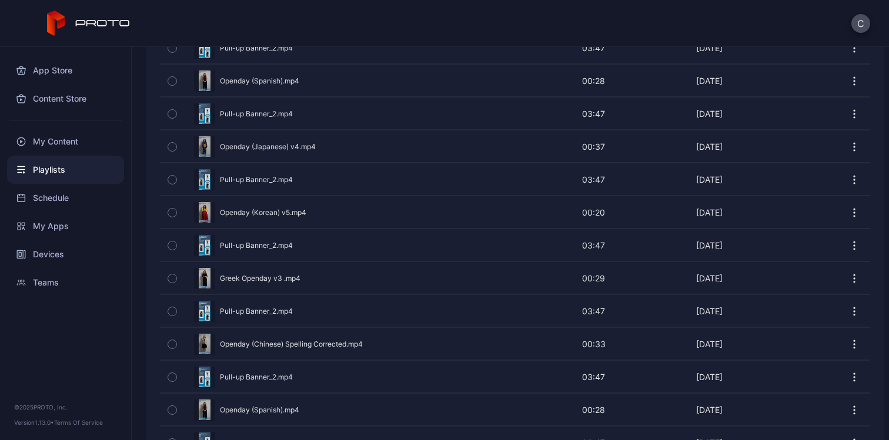
scroll to position [345, 0]
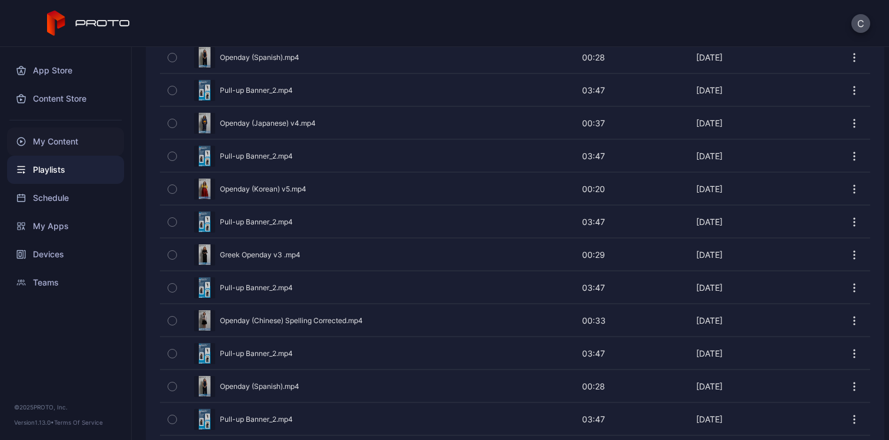
click at [91, 142] on div "My Content" at bounding box center [65, 142] width 117 height 28
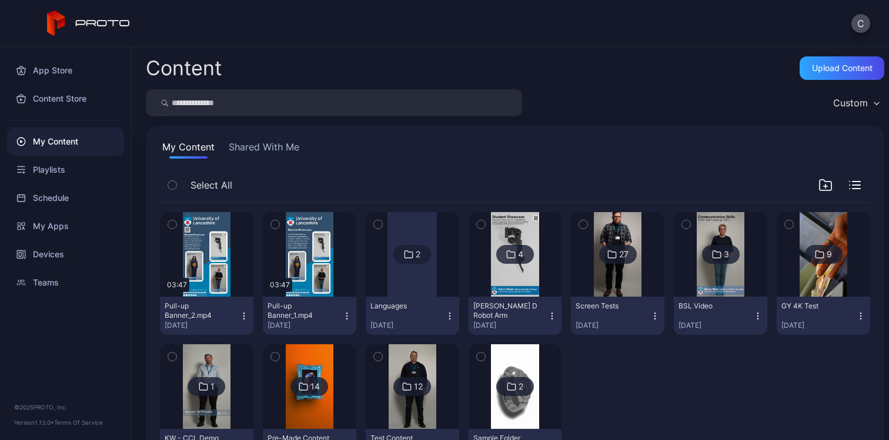
click at [399, 280] on div at bounding box center [412, 254] width 49 height 85
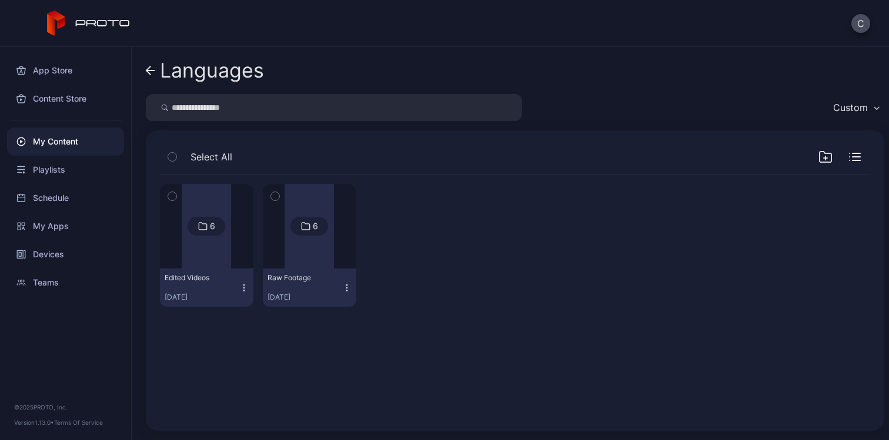
click at [206, 269] on button "Edited Videos Aug 12, 2025" at bounding box center [207, 288] width 94 height 38
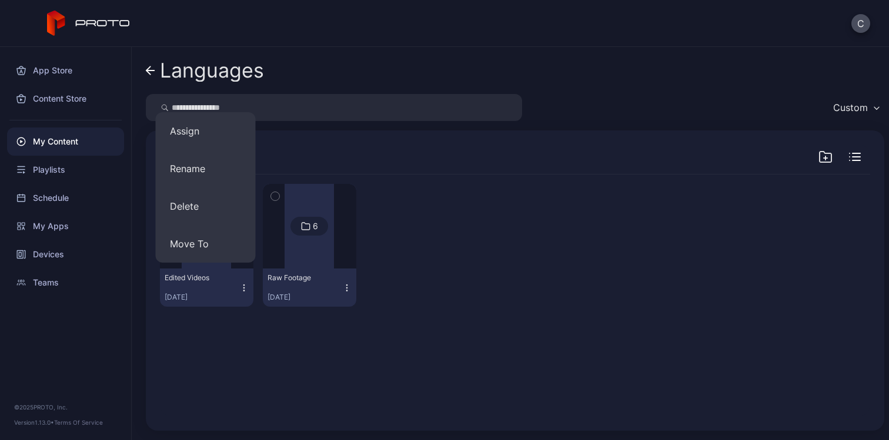
click at [223, 330] on div "6 Edited Videos Aug 12, 2025 6 Raw Footage Aug 12, 2025" at bounding box center [515, 295] width 729 height 261
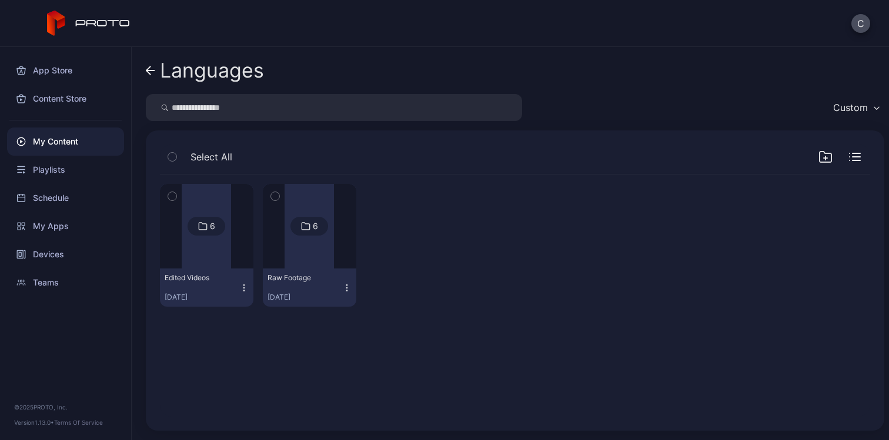
click at [205, 238] on div at bounding box center [206, 226] width 49 height 85
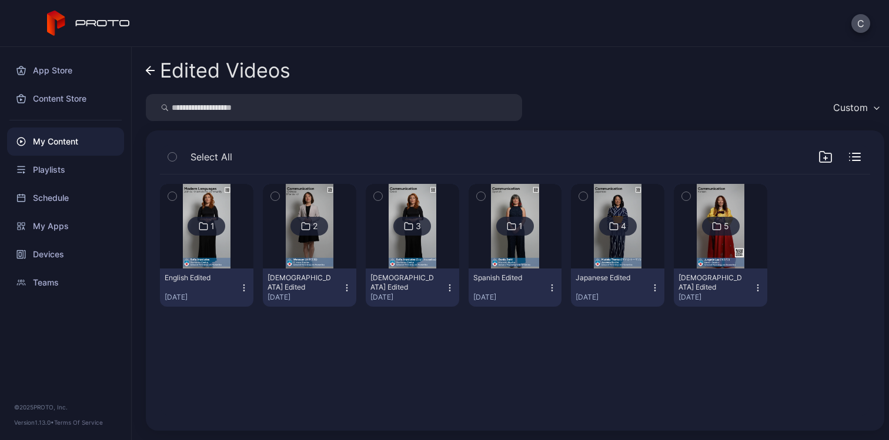
click at [298, 251] on img at bounding box center [310, 226] width 48 height 85
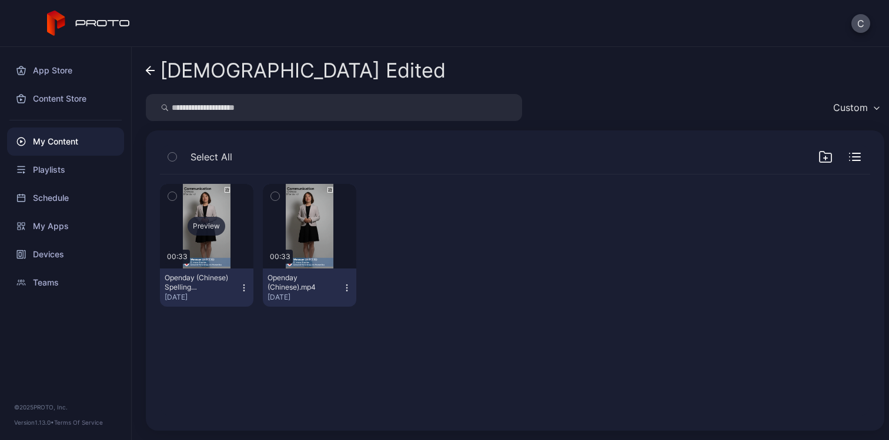
click at [213, 228] on div "Preview" at bounding box center [207, 226] width 38 height 19
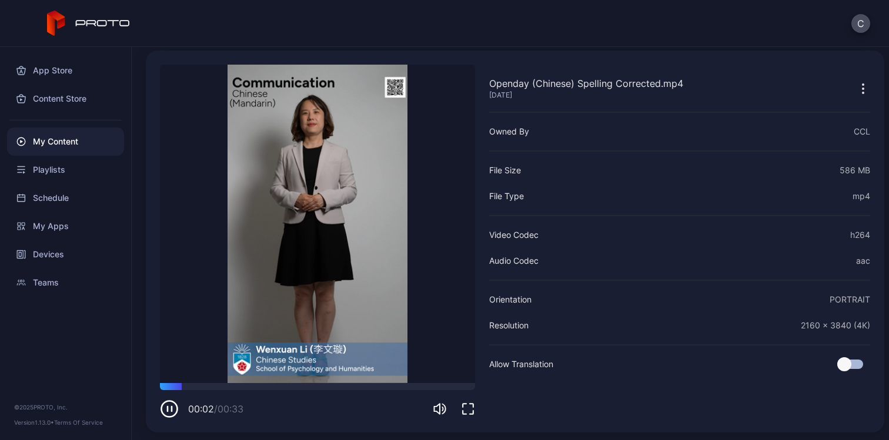
scroll to position [45, 0]
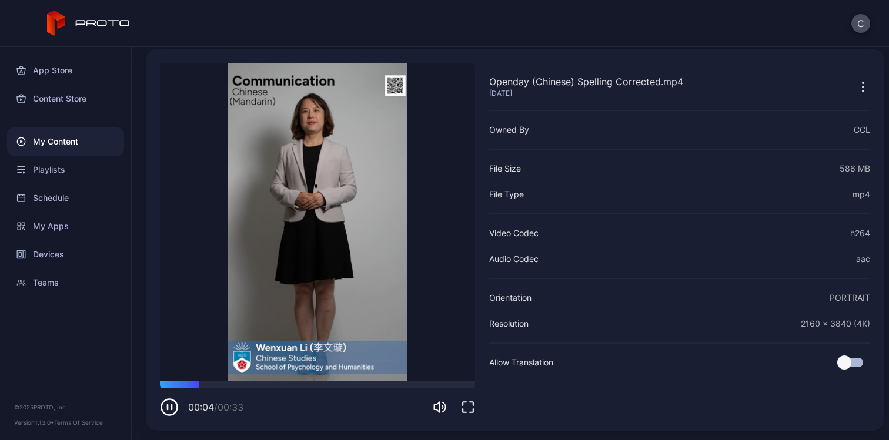
click at [171, 413] on icon "button" at bounding box center [169, 407] width 19 height 19
click at [227, 385] on div at bounding box center [317, 385] width 315 height 7
click at [261, 387] on div at bounding box center [317, 385] width 315 height 7
drag, startPoint x: 645, startPoint y: 82, endPoint x: 547, endPoint y: 78, distance: 97.7
click at [547, 78] on div "Openday (Chinese) Spelling Corrected.mp4" at bounding box center [586, 82] width 194 height 14
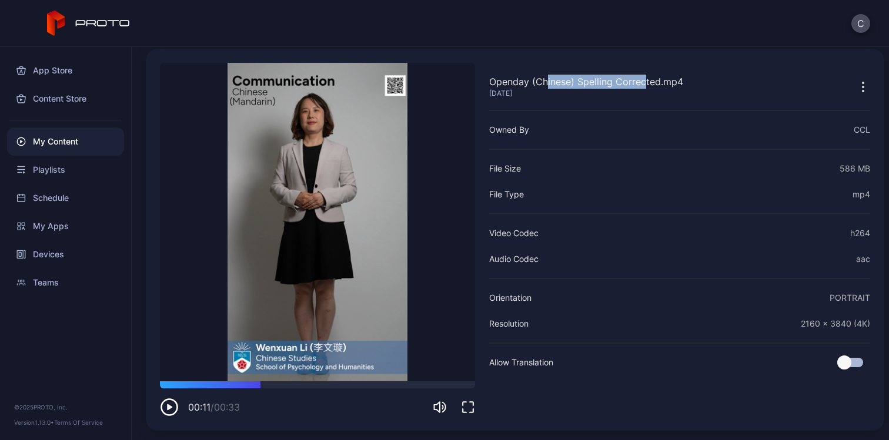
click at [547, 78] on div "Openday (Chinese) Spelling Corrected.mp4" at bounding box center [586, 82] width 194 height 14
drag, startPoint x: 526, startPoint y: 77, endPoint x: 637, endPoint y: 73, distance: 110.6
click at [637, 73] on div "Openday (Chinese) Spelling Corrected.mp4 Aug 28, 2025 Owned By CCL File Size 58…" at bounding box center [679, 240] width 381 height 354
click at [641, 81] on div "Openday (Chinese) Spelling Corrected.mp4" at bounding box center [586, 82] width 194 height 14
